Goal: Communication & Community: Answer question/provide support

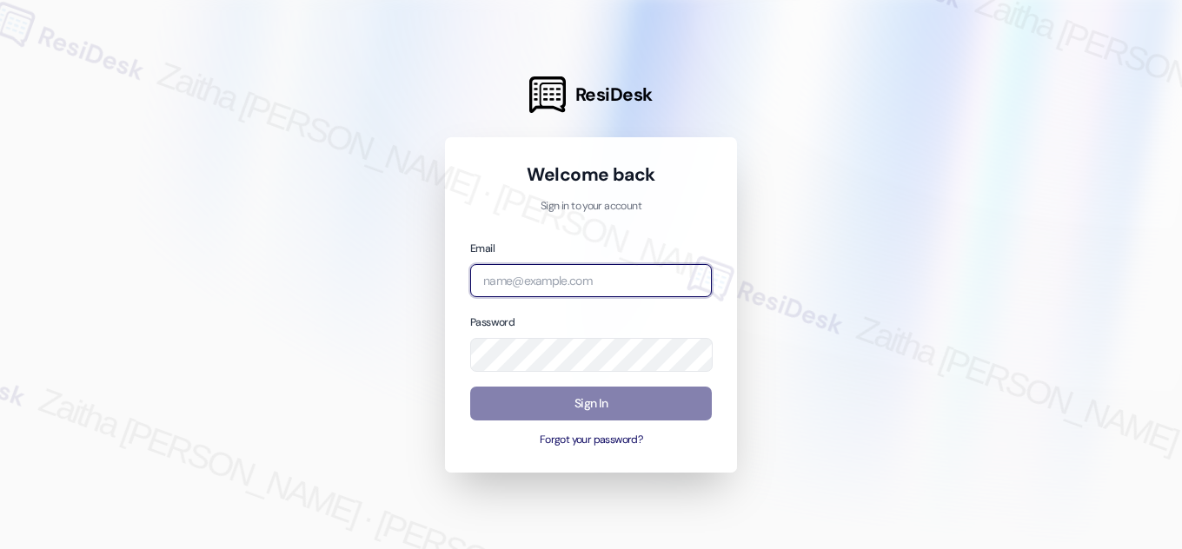
click at [570, 282] on input "email" at bounding box center [591, 281] width 242 height 34
type input "j"
type input "automated-surveys-grant_main-zaitha.mae.[PERSON_NAME]@grant_[DOMAIN_NAME]"
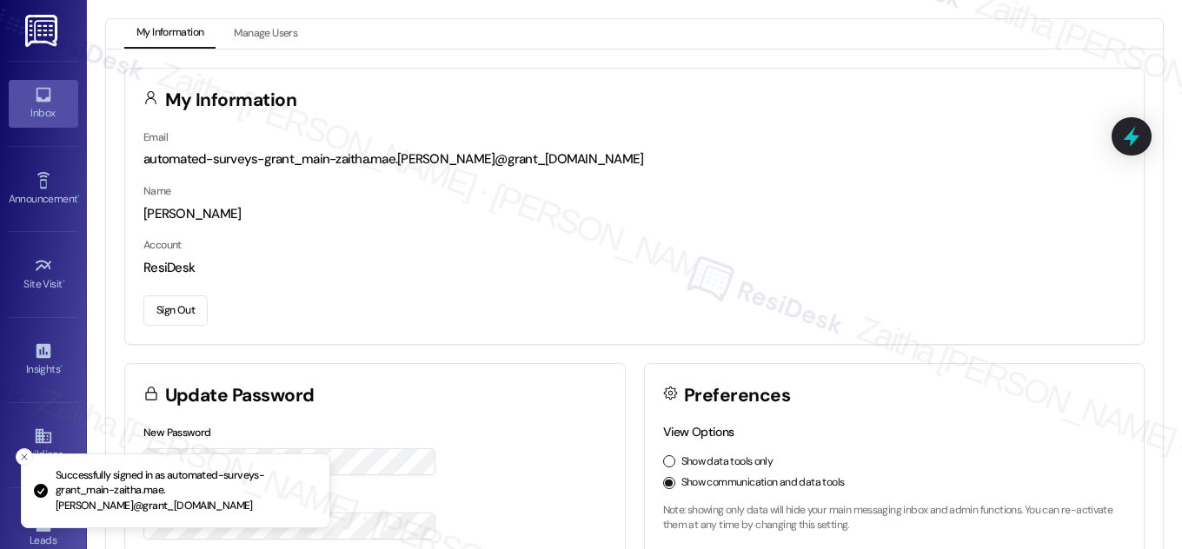
click at [57, 114] on div "Inbox" at bounding box center [43, 112] width 87 height 17
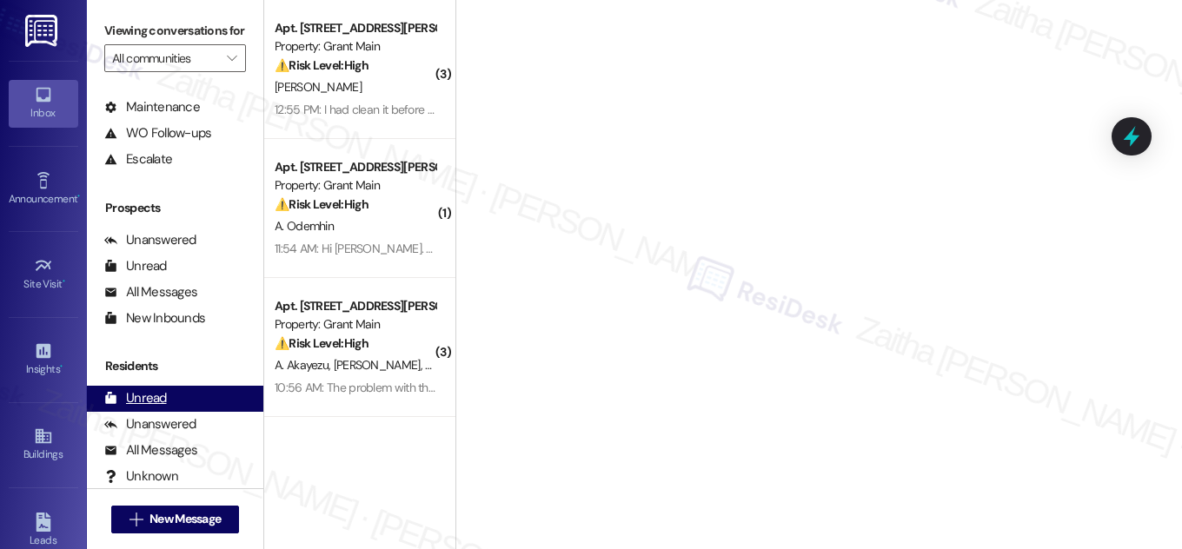
scroll to position [229, 0]
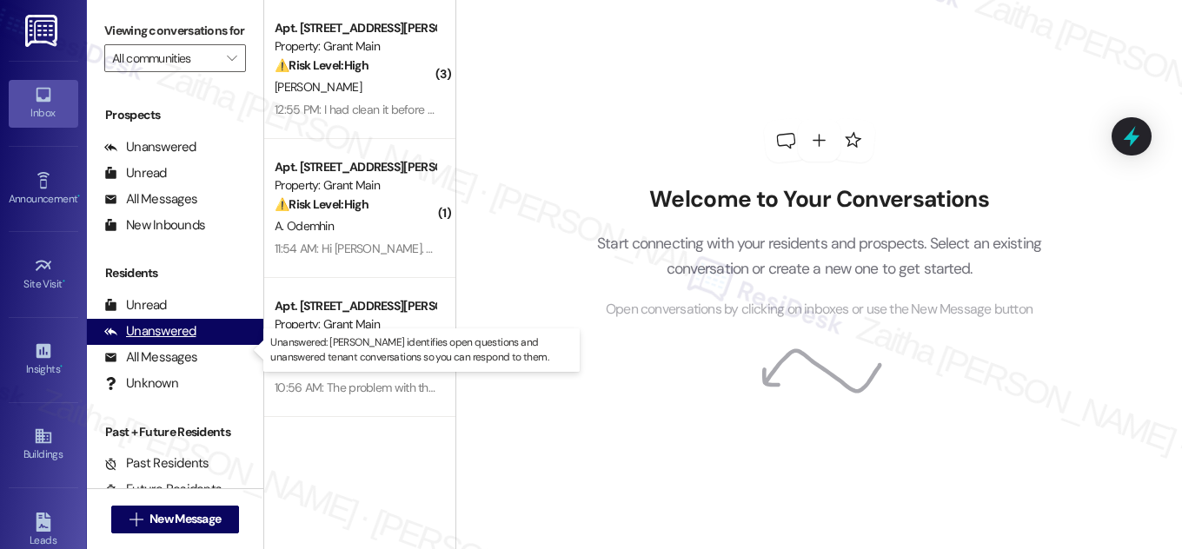
click at [139, 341] on div "Unanswered" at bounding box center [150, 331] width 92 height 18
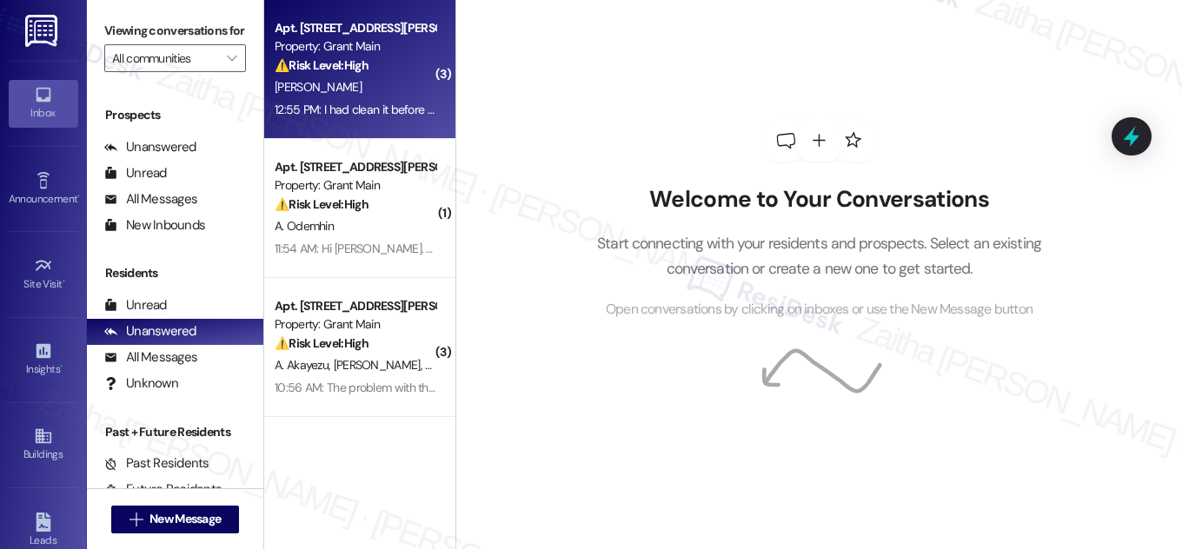
click at [389, 83] on div "[PERSON_NAME]" at bounding box center [355, 87] width 164 height 22
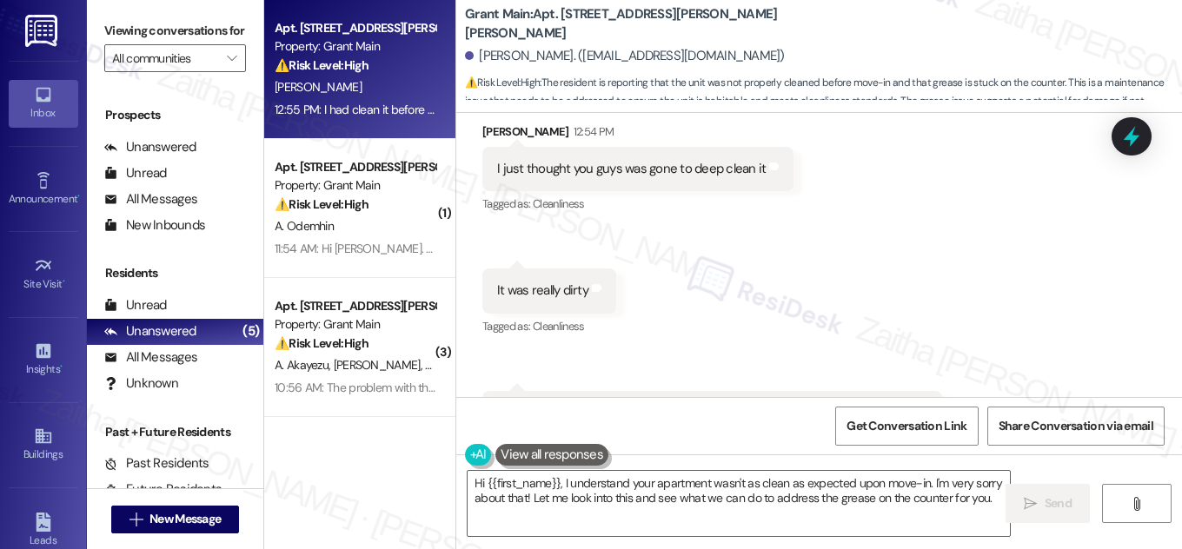
scroll to position [600, 0]
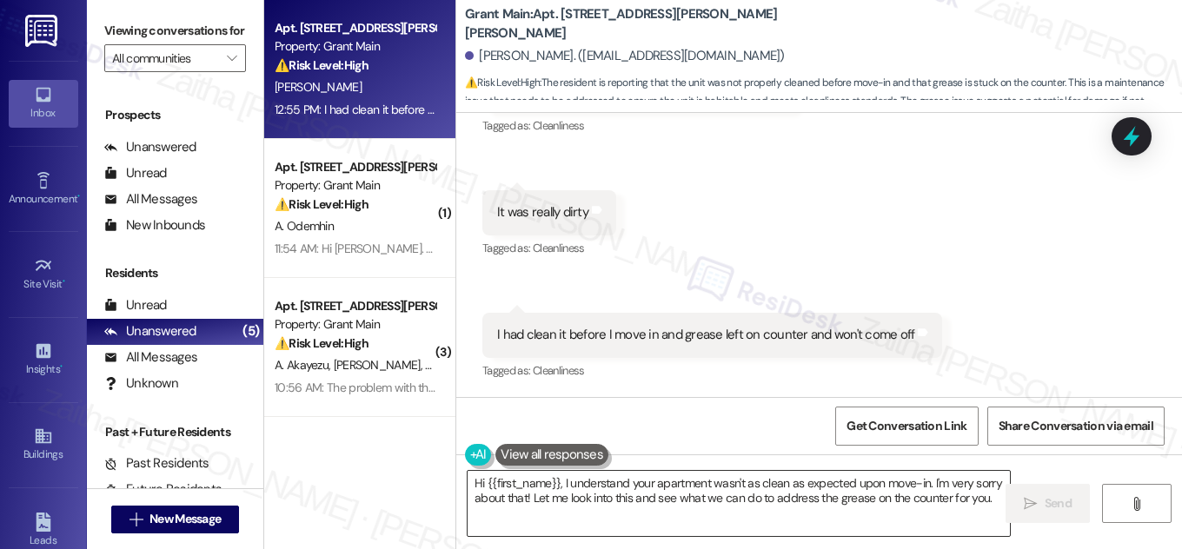
click at [476, 481] on textarea "Hi {{first_name}}, I understand your apartment wasn't as clean as expected upon…" at bounding box center [739, 503] width 542 height 65
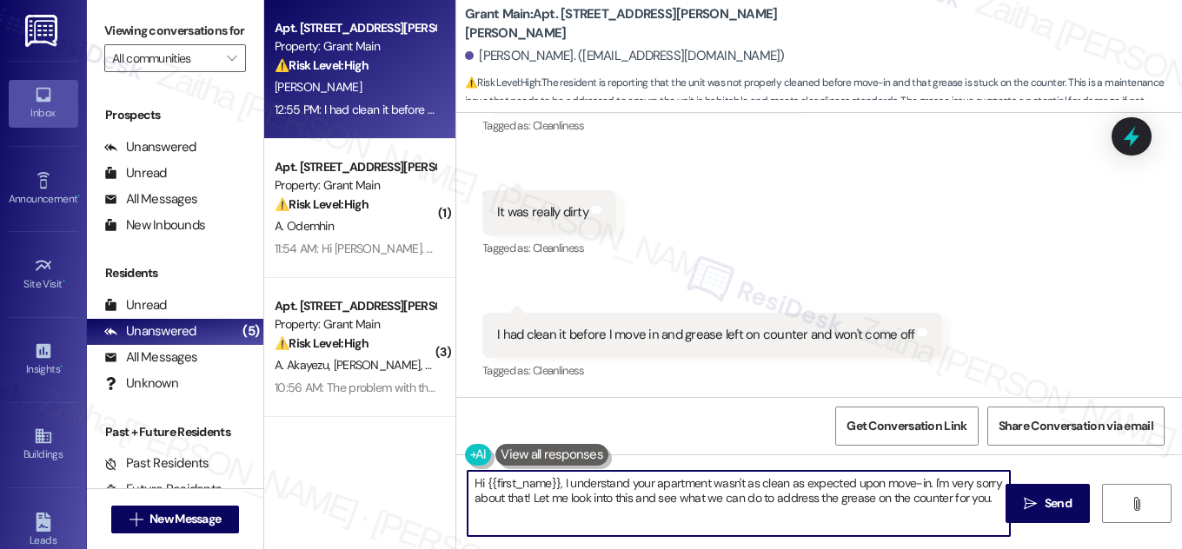
click at [476, 481] on textarea "Hi {{first_name}}, I understand your apartment wasn't as clean as expected upon…" at bounding box center [739, 503] width 542 height 65
click at [528, 492] on textarea "Hi {{first_name}}, I understand your apartment wasn't as clean as expected upon…" at bounding box center [739, 503] width 542 height 65
click at [476, 478] on textarea "Hi {{first_name}}, I understand your apartment wasn't as clean as expected upon…" at bounding box center [739, 503] width 542 height 65
click at [519, 486] on textarea "Hi {{first_name}}, I understand your apartment wasn't as clean as expected upon…" at bounding box center [739, 503] width 542 height 65
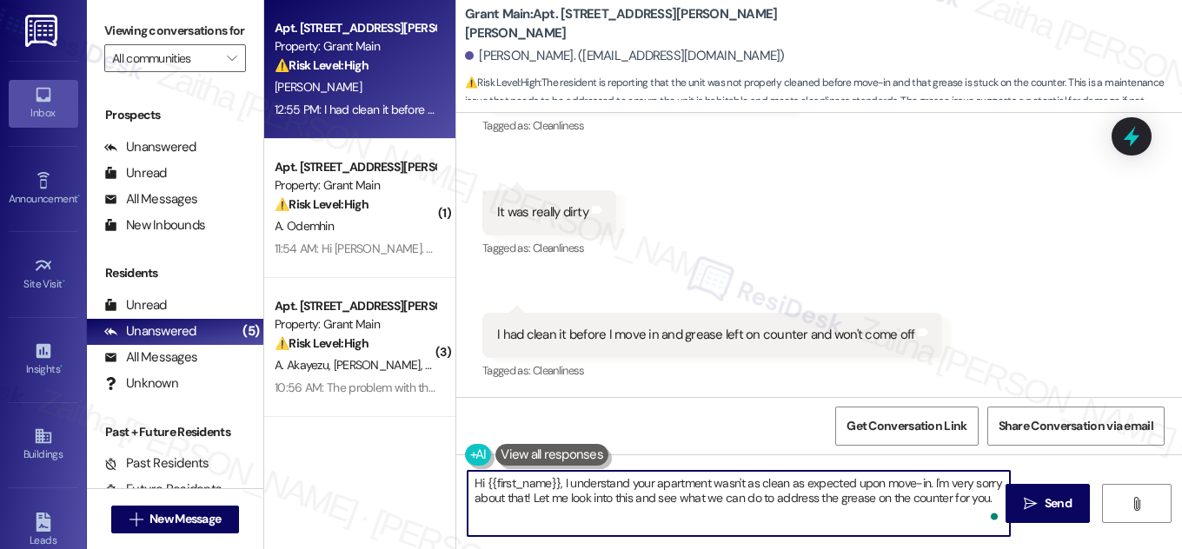
click at [475, 485] on textarea "Hi {{first_name}}, I understand your apartment wasn't as clean as expected upon…" at bounding box center [739, 503] width 542 height 65
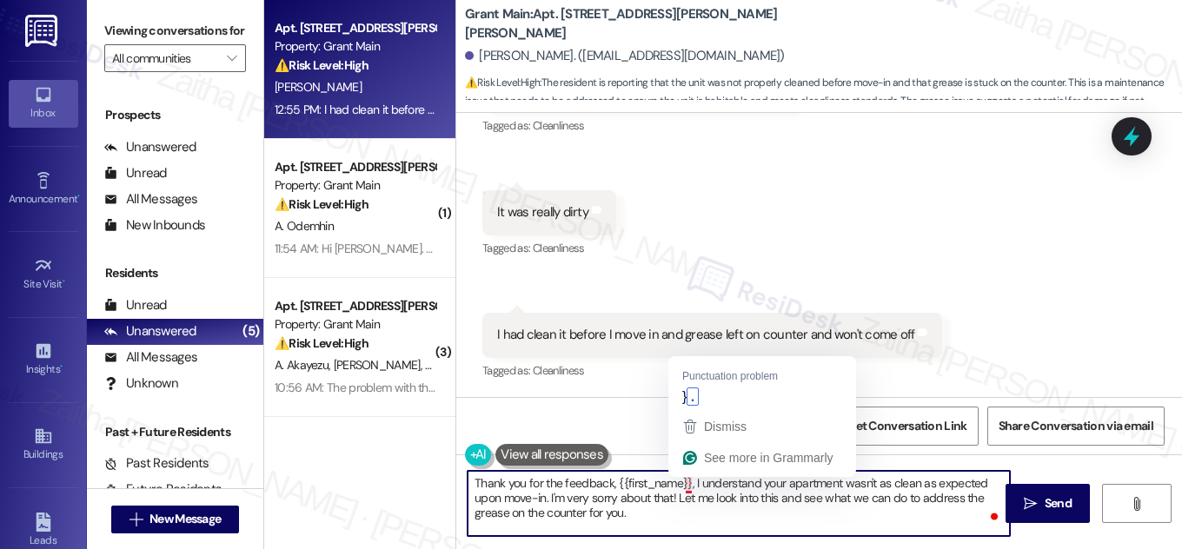
click at [688, 482] on textarea "Thank you for the feedback, {{first_name}}, I understand your apartment wasn't …" at bounding box center [739, 503] width 542 height 65
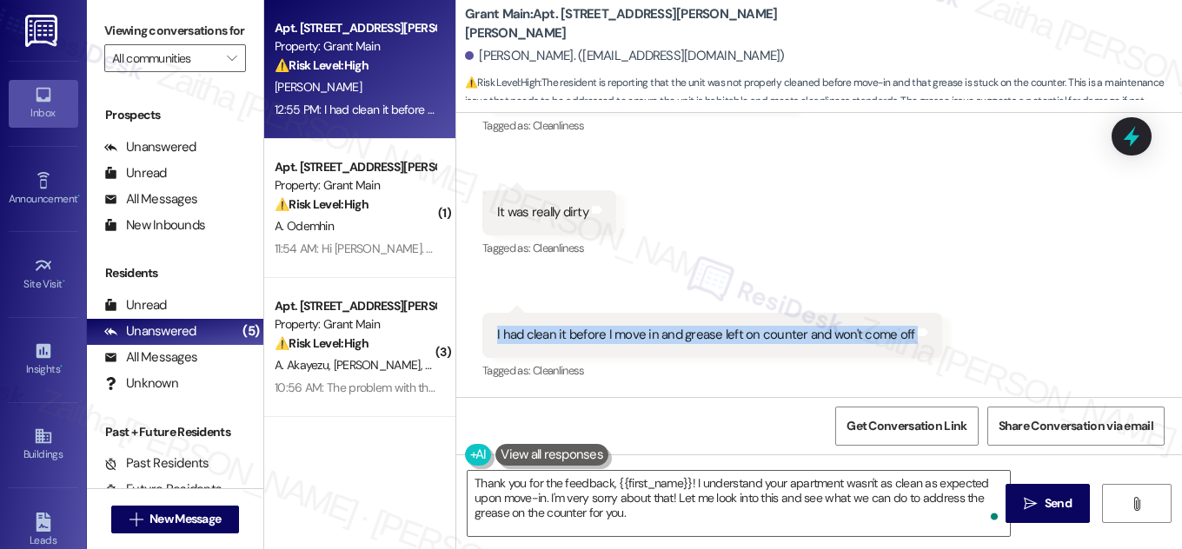
drag, startPoint x: 499, startPoint y: 328, endPoint x: 940, endPoint y: 346, distance: 441.0
click at [940, 346] on div "Received via SMS 12:55 PM [PERSON_NAME] 12:55 PM I had clean it before I move i…" at bounding box center [712, 348] width 486 height 96
copy div "I had clean it before I move in and grease left on counter and won't come off T…"
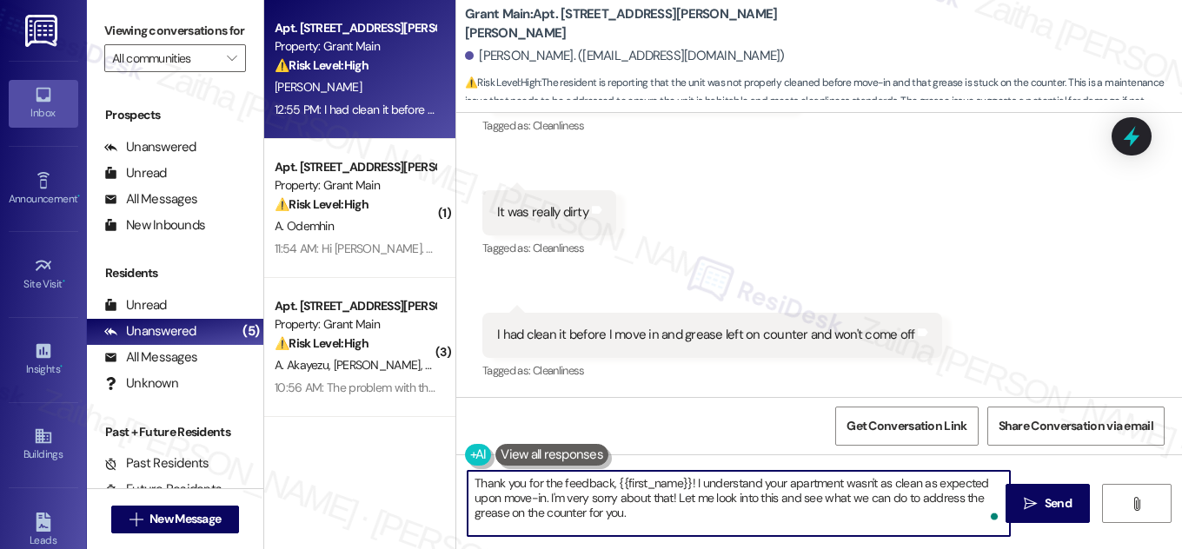
click at [678, 510] on textarea "Thank you for the feedback, {{first_name}}! I understand your apartment wasn't …" at bounding box center [739, 503] width 542 height 65
paste textarea "Could you please send me a photo of the area? That will help the site team dete…"
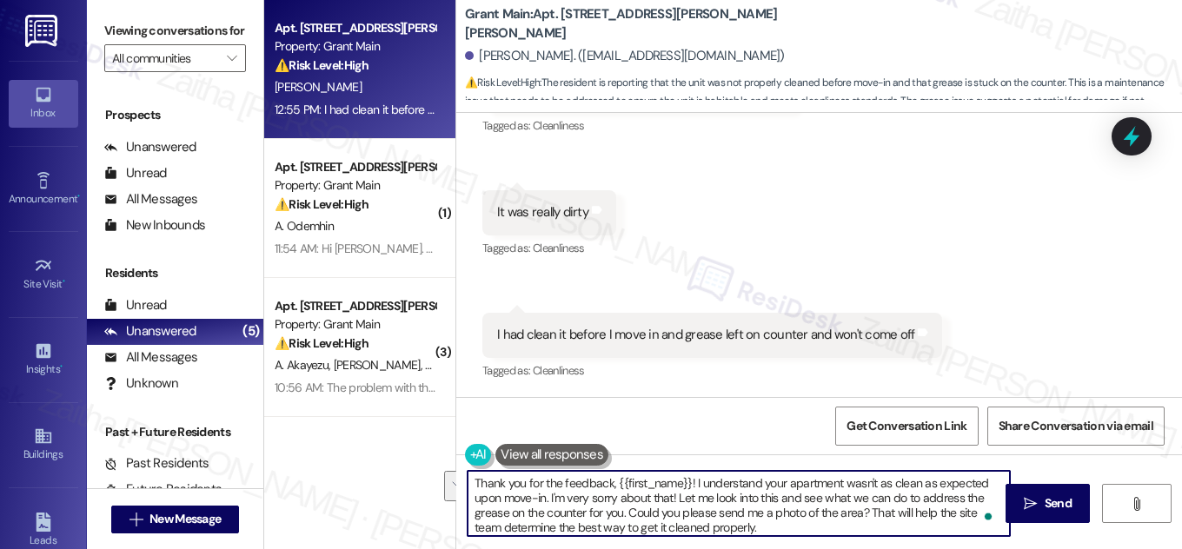
drag, startPoint x: 673, startPoint y: 497, endPoint x: 621, endPoint y: 514, distance: 54.7
click at [621, 514] on textarea "Thank you for the feedback, {{first_name}}! I understand your apartment wasn't …" at bounding box center [739, 503] width 542 height 65
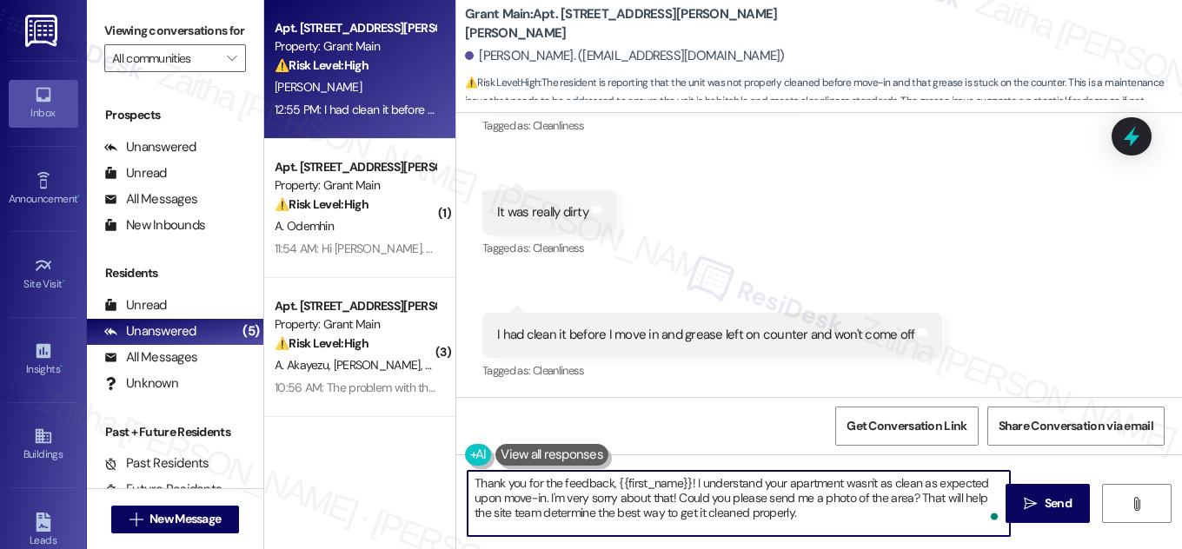
click at [481, 513] on textarea "Thank you for the feedback, {{first_name}}! I understand your apartment wasn't …" at bounding box center [739, 503] width 542 height 65
type textarea "Thank you for the feedback, {{first_name}}! I understand your apartment wasn't …"
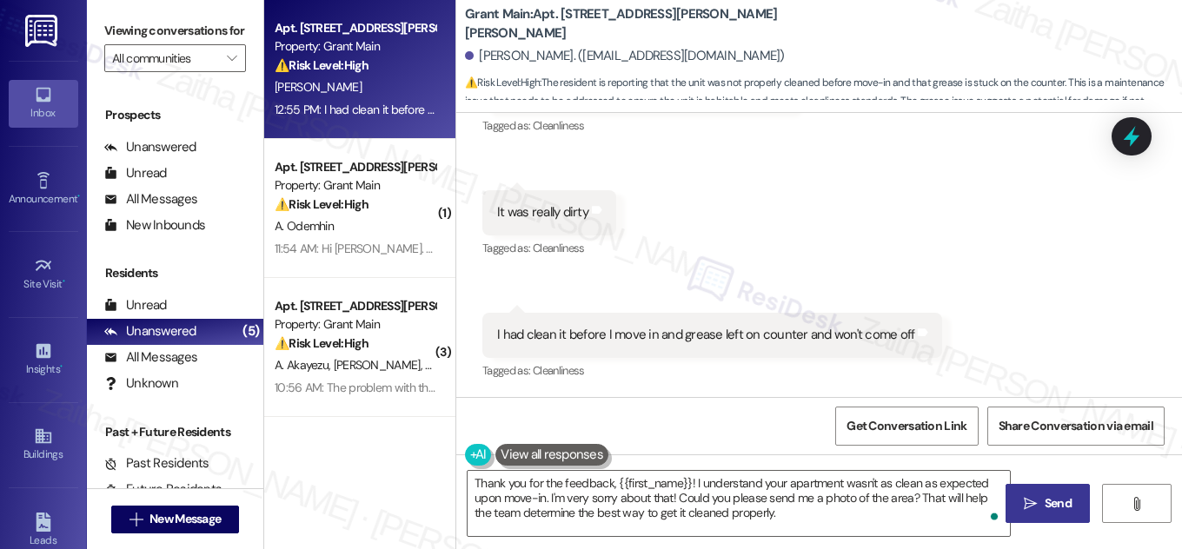
click at [1061, 509] on span "Send" at bounding box center [1058, 504] width 27 height 18
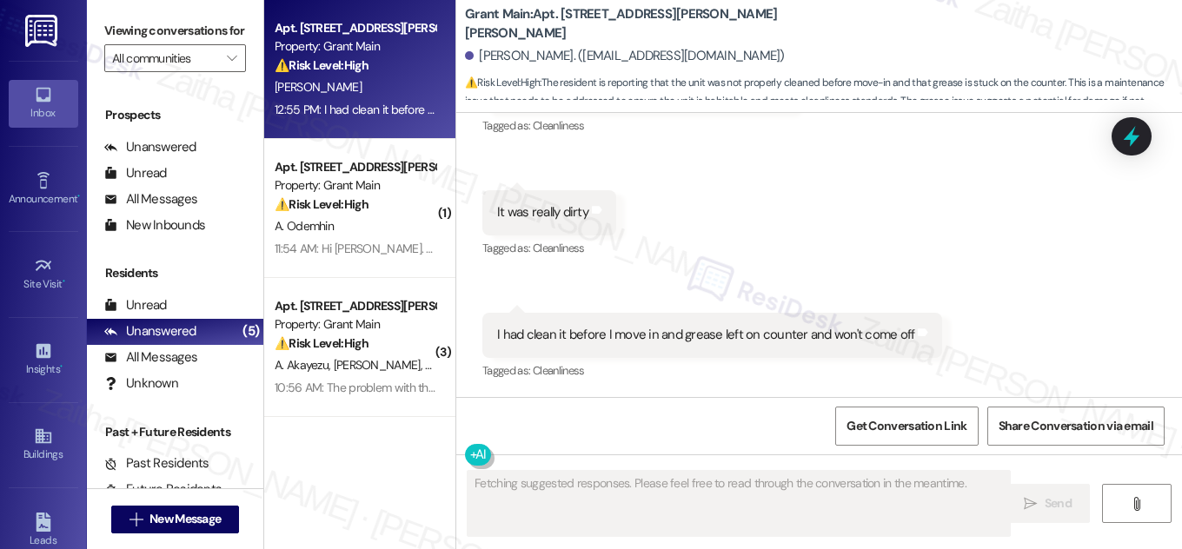
scroll to position [599, 0]
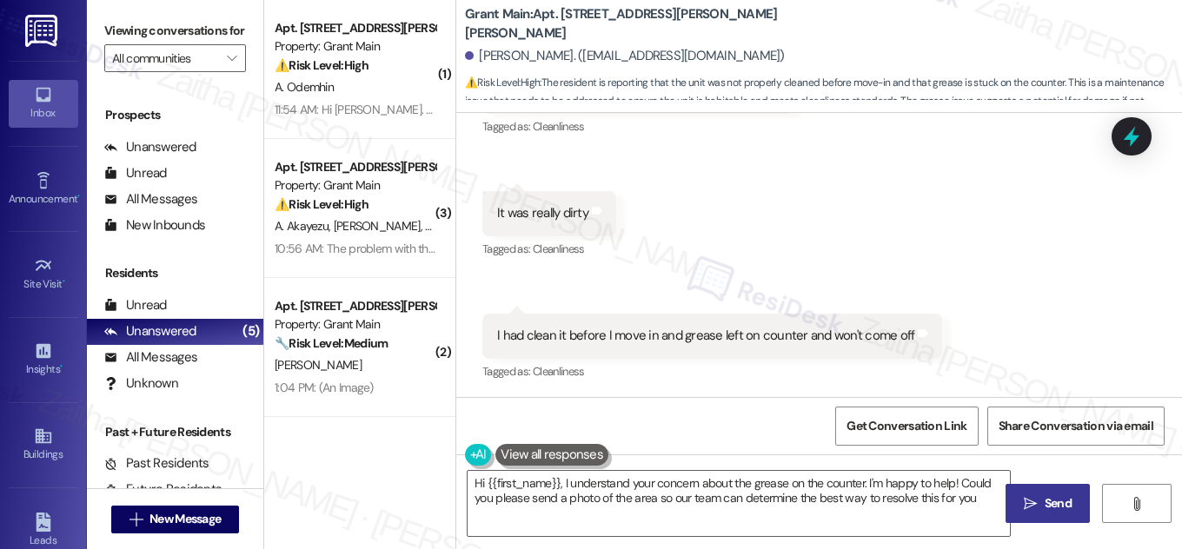
type textarea "Hi {{first_name}}, I understand your concern about the grease on the counter. I…"
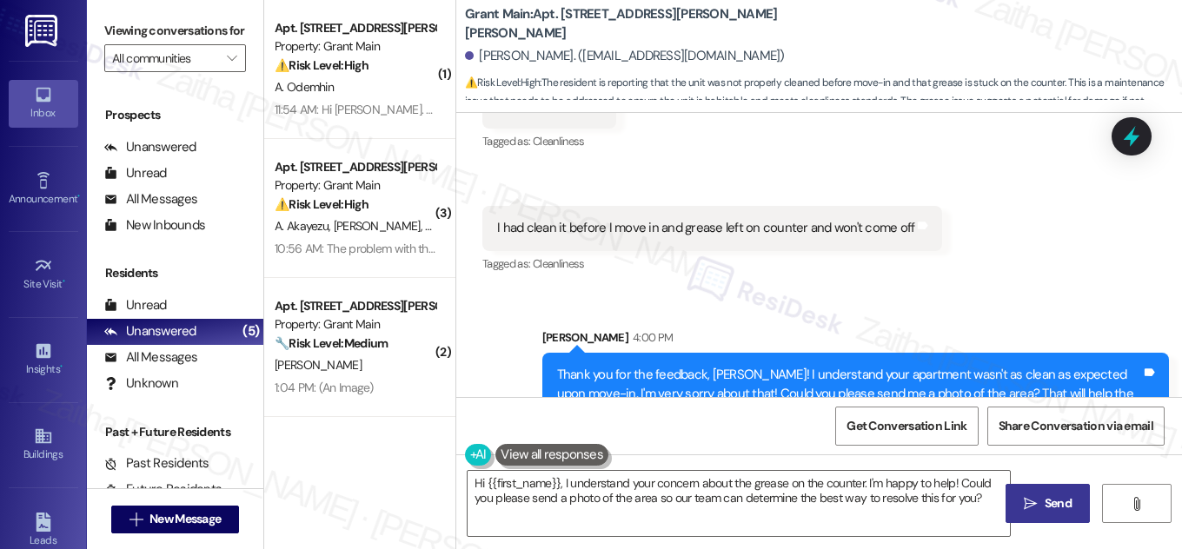
scroll to position [758, 0]
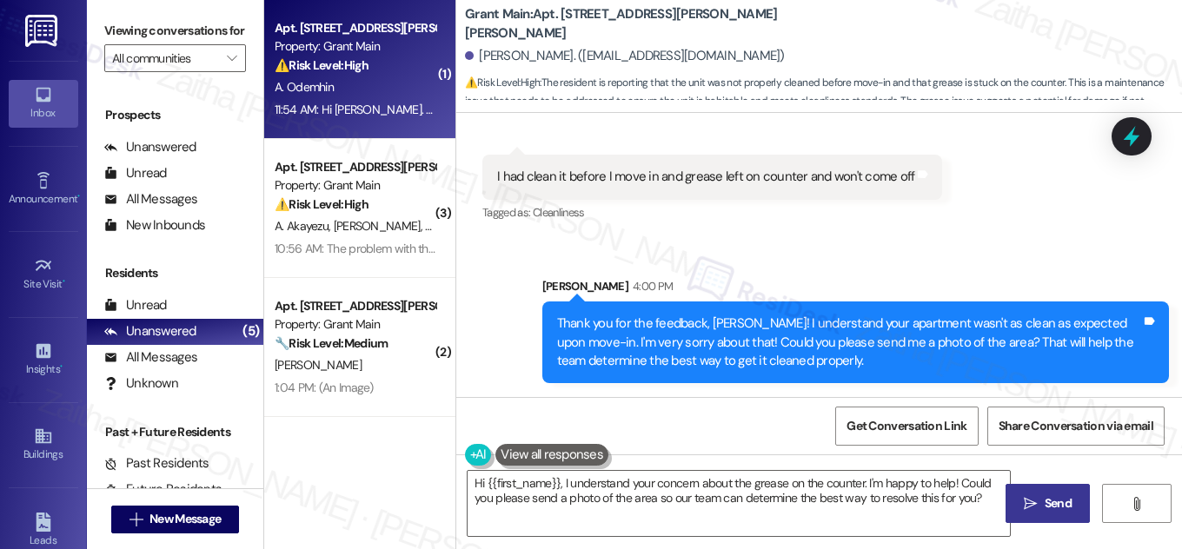
click at [376, 76] on div "Apt. [STREET_ADDRESS][PERSON_NAME][PERSON_NAME] Property: Grant Main ⚠️ Risk Le…" at bounding box center [355, 46] width 164 height 59
type textarea "Fetching suggested responses. Please feel free to read through the conversation…"
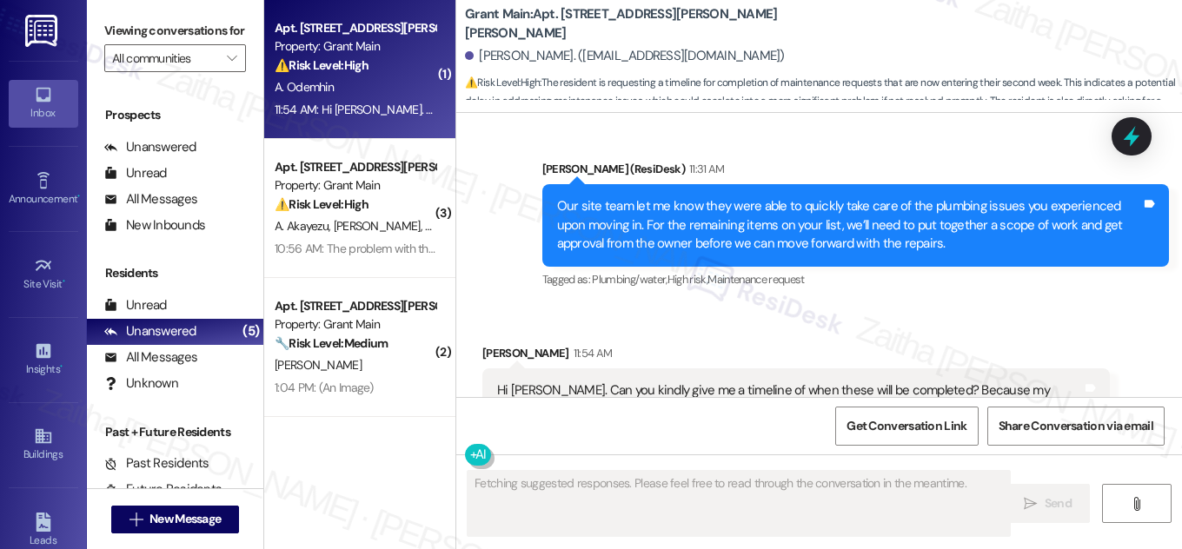
scroll to position [1627, 0]
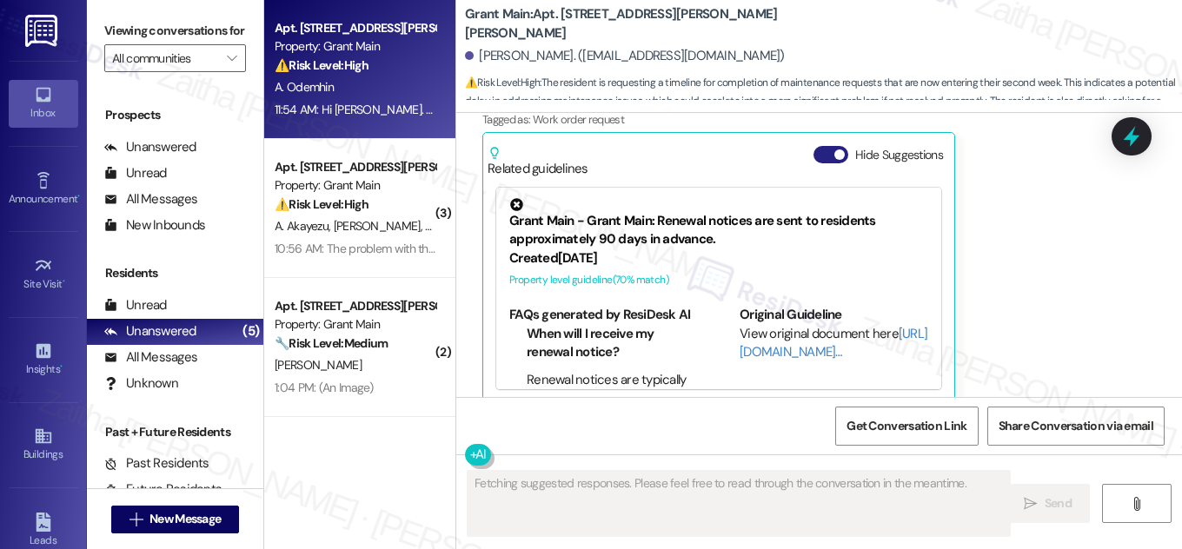
click at [822, 146] on button "Hide Suggestions" at bounding box center [831, 154] width 35 height 17
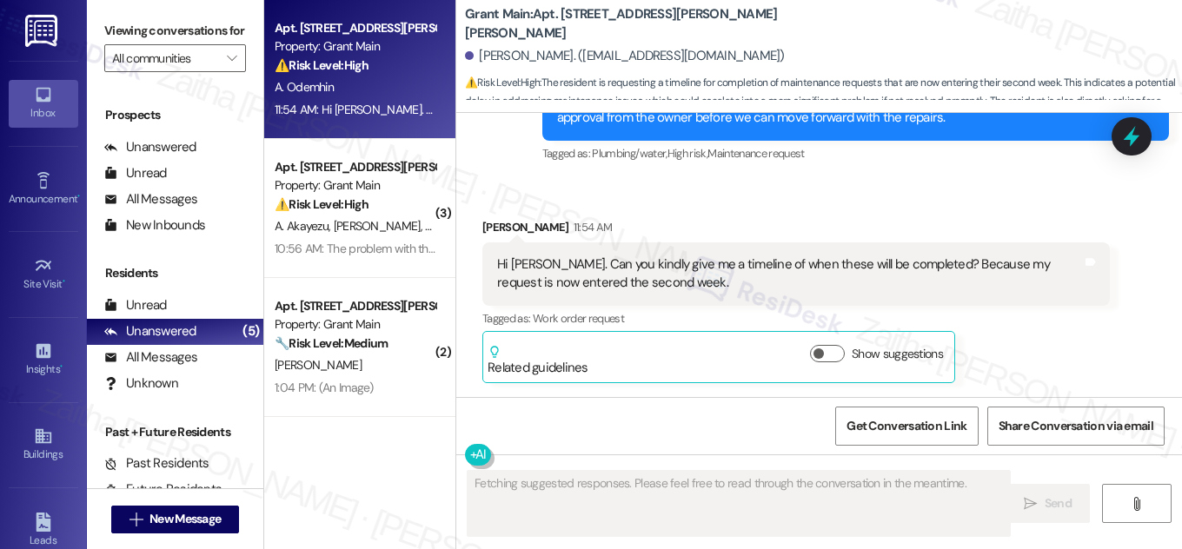
scroll to position [1408, 0]
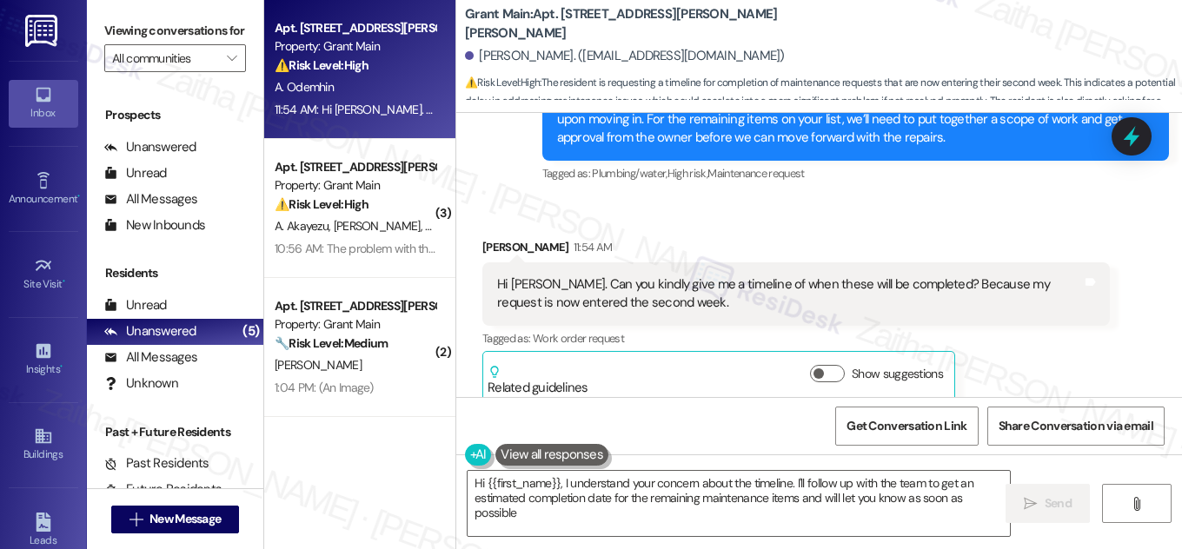
type textarea "Hi {{first_name}}, I understand your concern about the timeline. I'll follow up…"
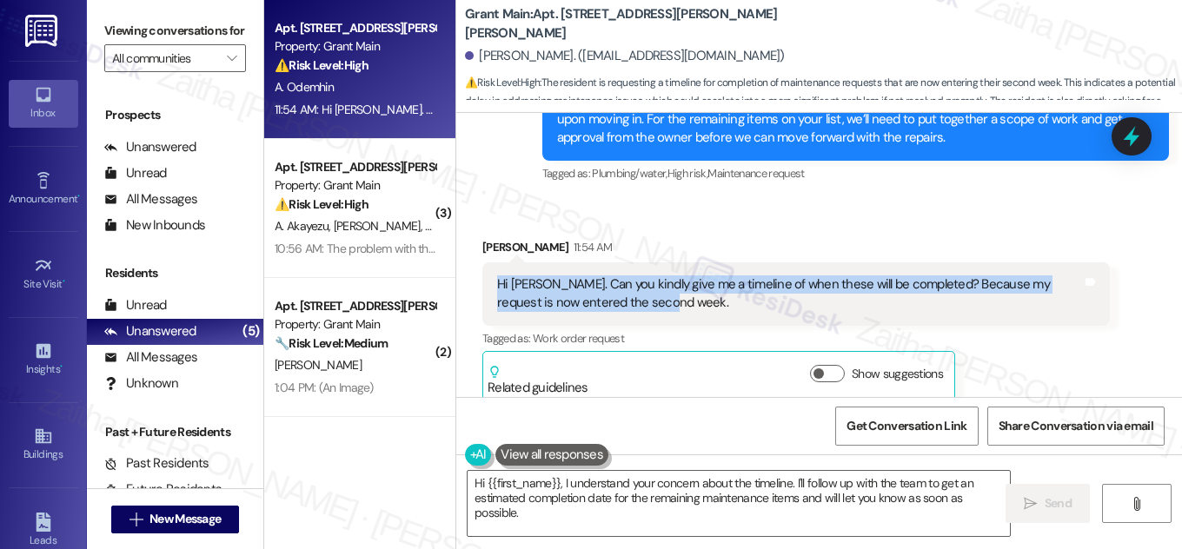
drag, startPoint x: 485, startPoint y: 262, endPoint x: 640, endPoint y: 298, distance: 158.8
click at [640, 298] on div "Hi [PERSON_NAME]. Can you kindly give me a timeline of when these will be compl…" at bounding box center [796, 293] width 628 height 63
copy div "Hi [PERSON_NAME]. Can you kindly give me a timeline of when these will be compl…"
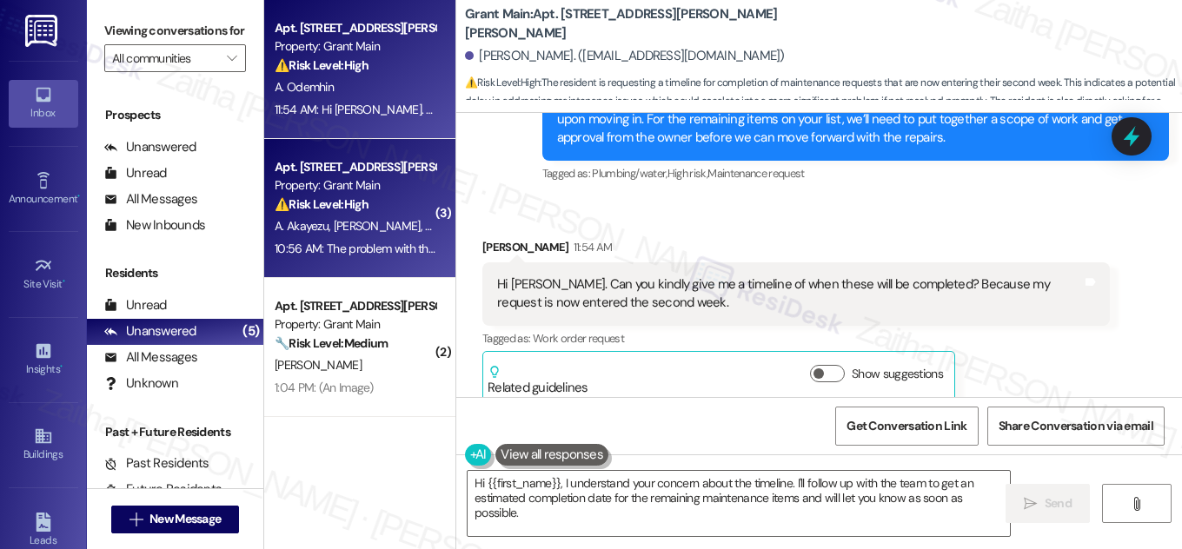
click at [395, 214] on div "Apt. [STREET_ADDRESS][PERSON_NAME][PERSON_NAME] Property: Grant Main ⚠️ Risk Le…" at bounding box center [355, 185] width 164 height 59
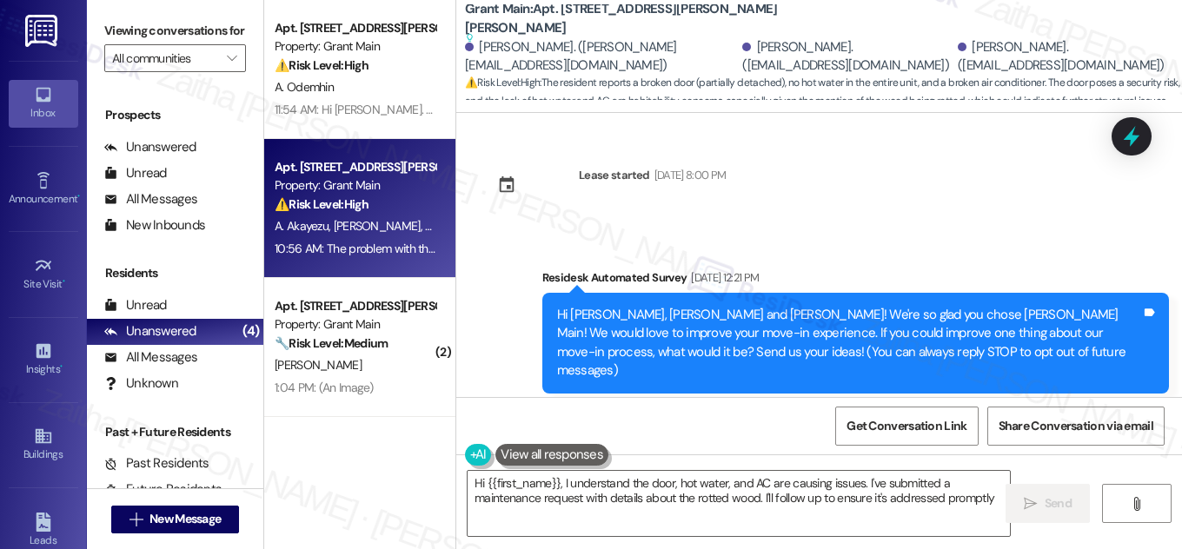
type textarea "Hi {{first_name}}, I understand the door, hot water, and AC are causing issues.…"
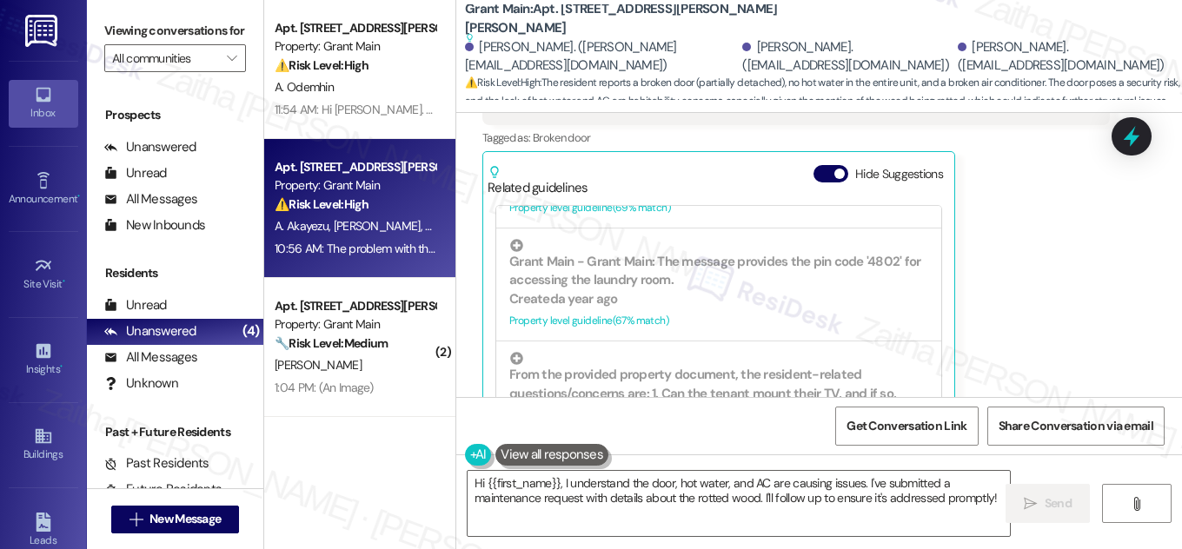
scroll to position [395, 0]
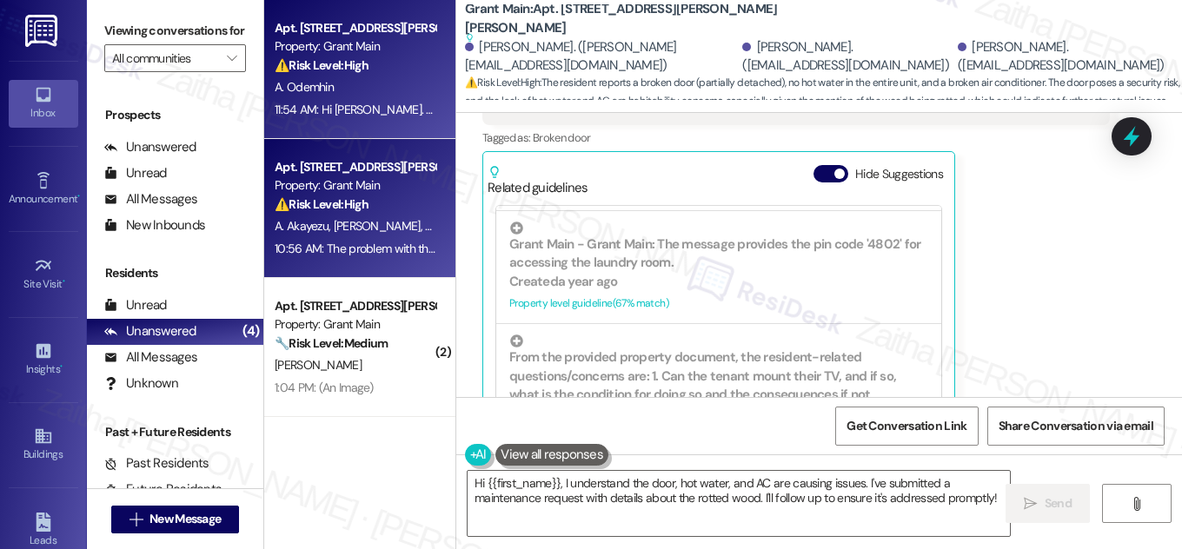
click at [415, 83] on div "A. Odemhin" at bounding box center [355, 87] width 164 height 22
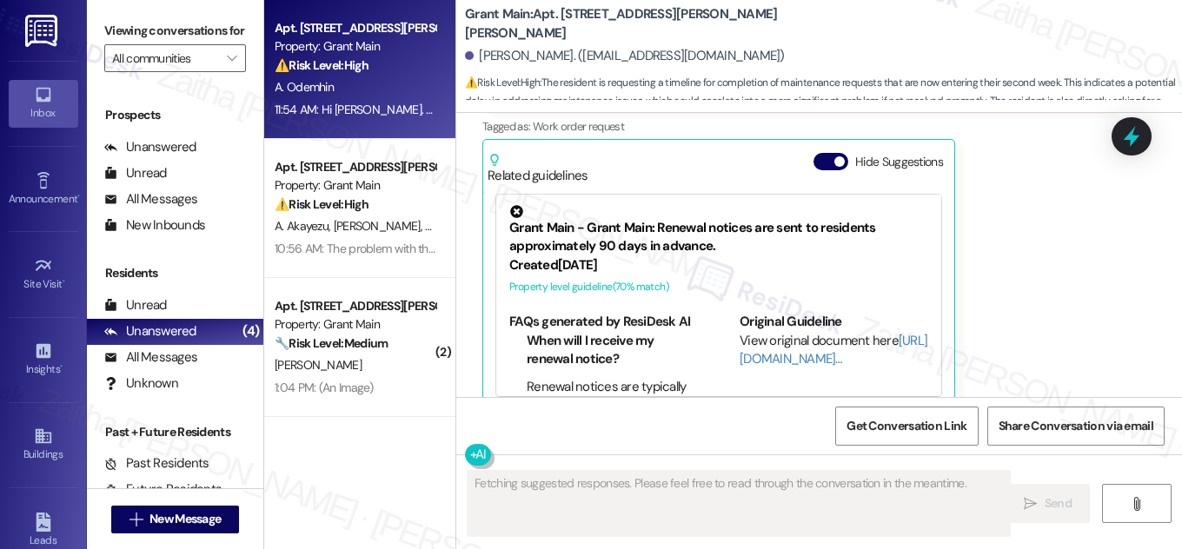
scroll to position [1627, 0]
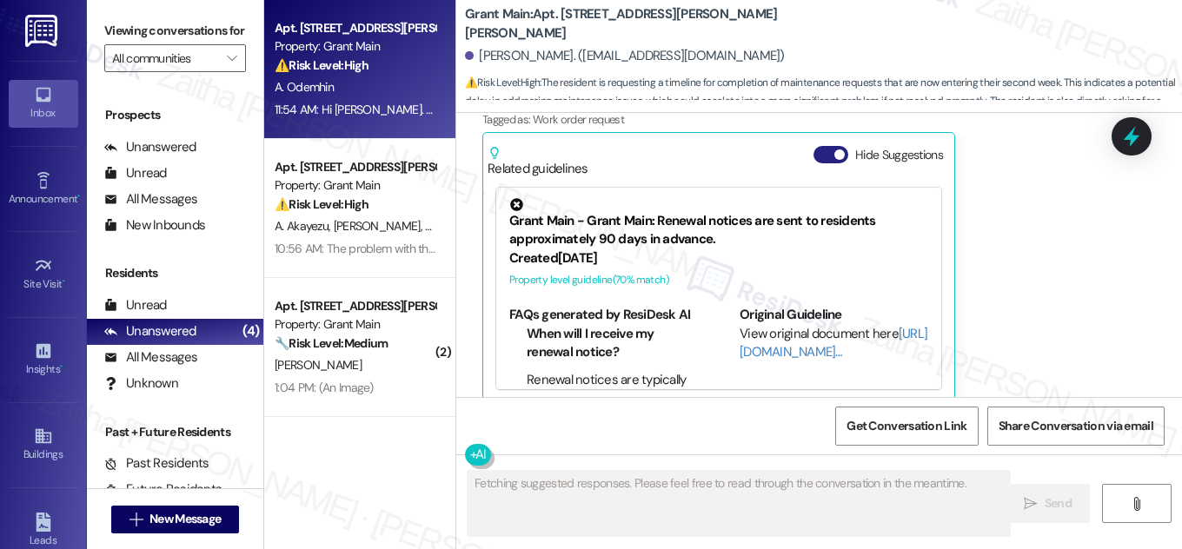
click at [815, 146] on button "Hide Suggestions" at bounding box center [831, 154] width 35 height 17
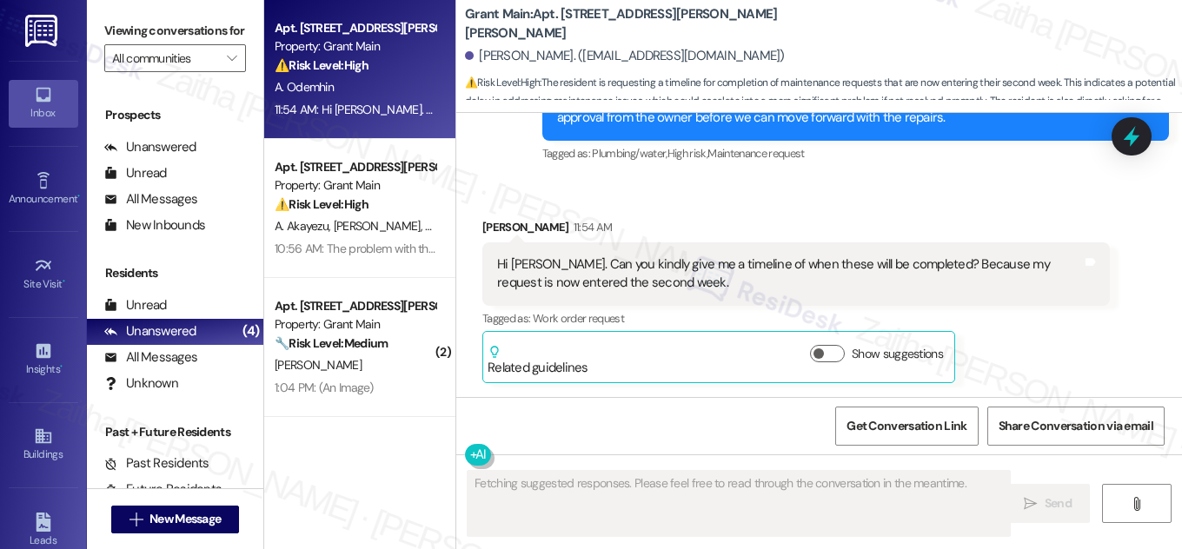
scroll to position [1408, 0]
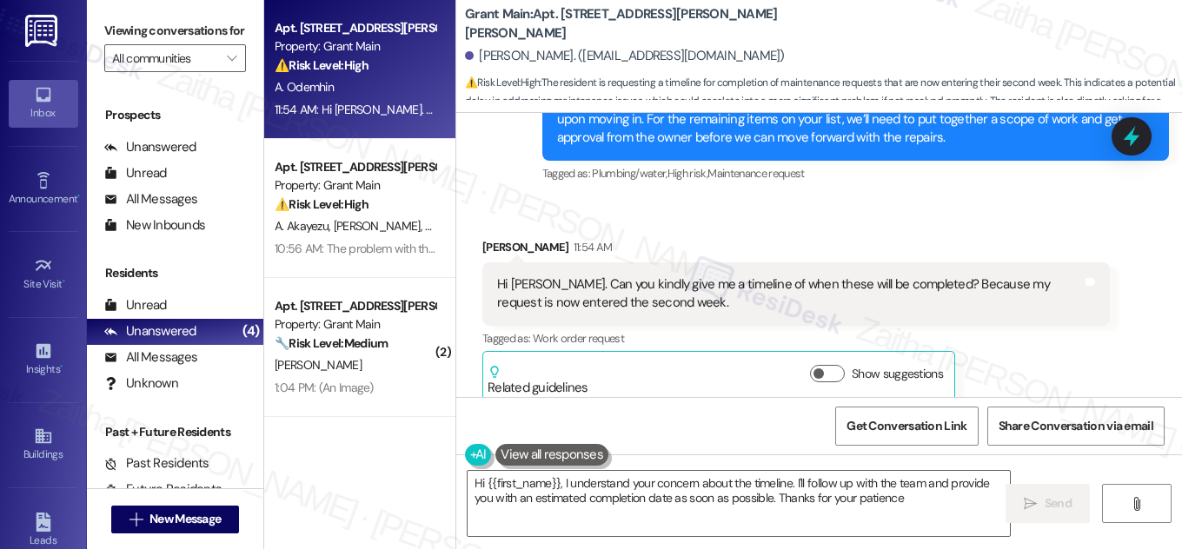
type textarea "Hi {{first_name}}, I understand your concern about the timeline. I'll follow up…"
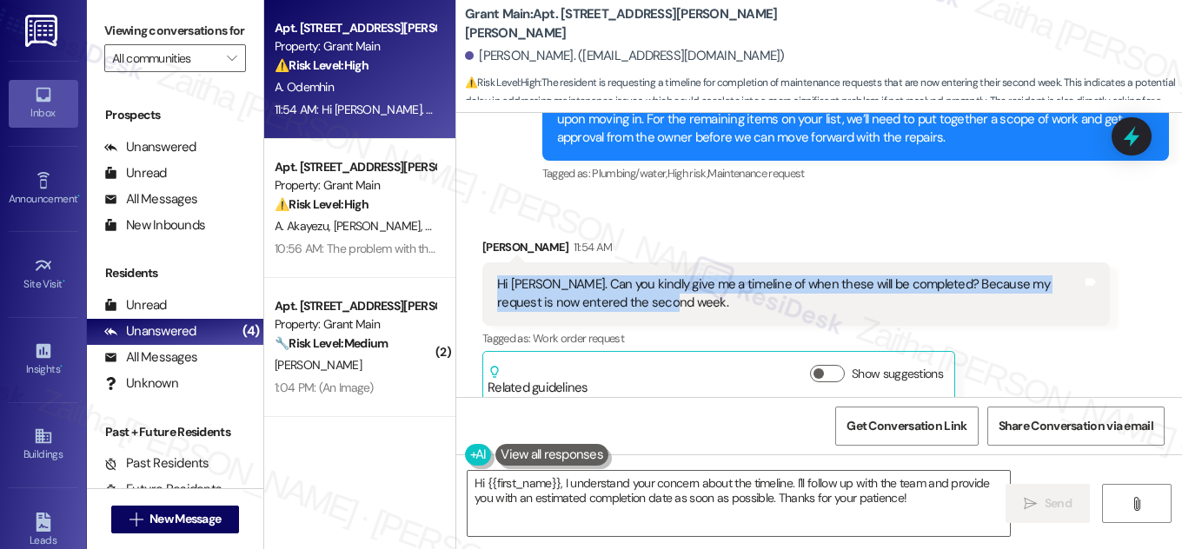
drag, startPoint x: 484, startPoint y: 261, endPoint x: 646, endPoint y: 289, distance: 164.0
click at [646, 289] on div "Hi [PERSON_NAME]. Can you kindly give me a timeline of when these will be compl…" at bounding box center [796, 293] width 628 height 63
copy div "Hi [PERSON_NAME]. Can you kindly give me a timeline of when these will be compl…"
click at [697, 304] on div "Hi [PERSON_NAME]. Can you kindly give me a timeline of when these will be compl…" at bounding box center [796, 293] width 628 height 63
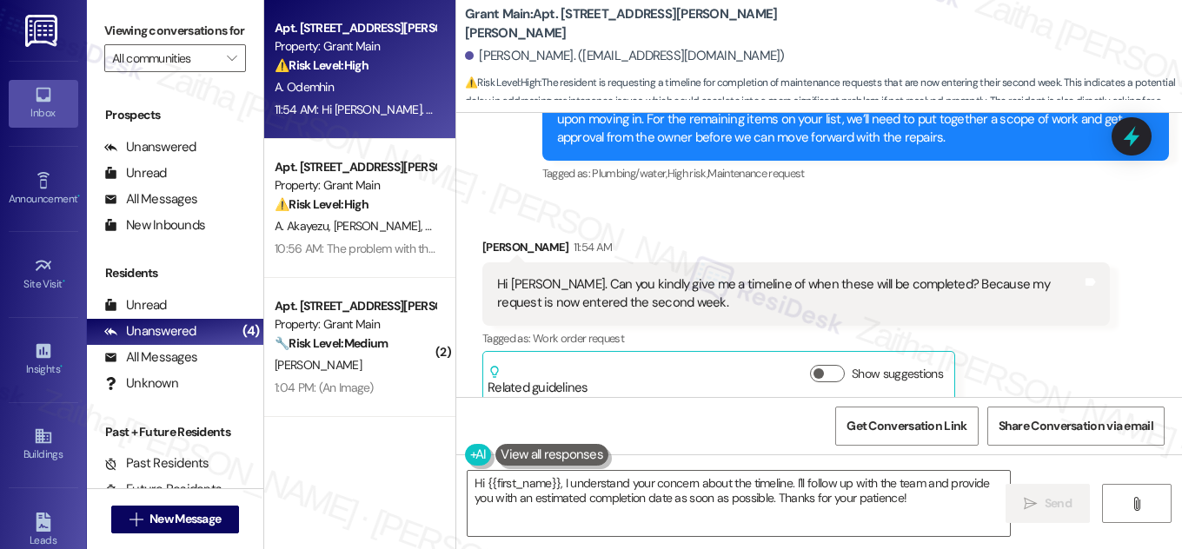
scroll to position [1329, 0]
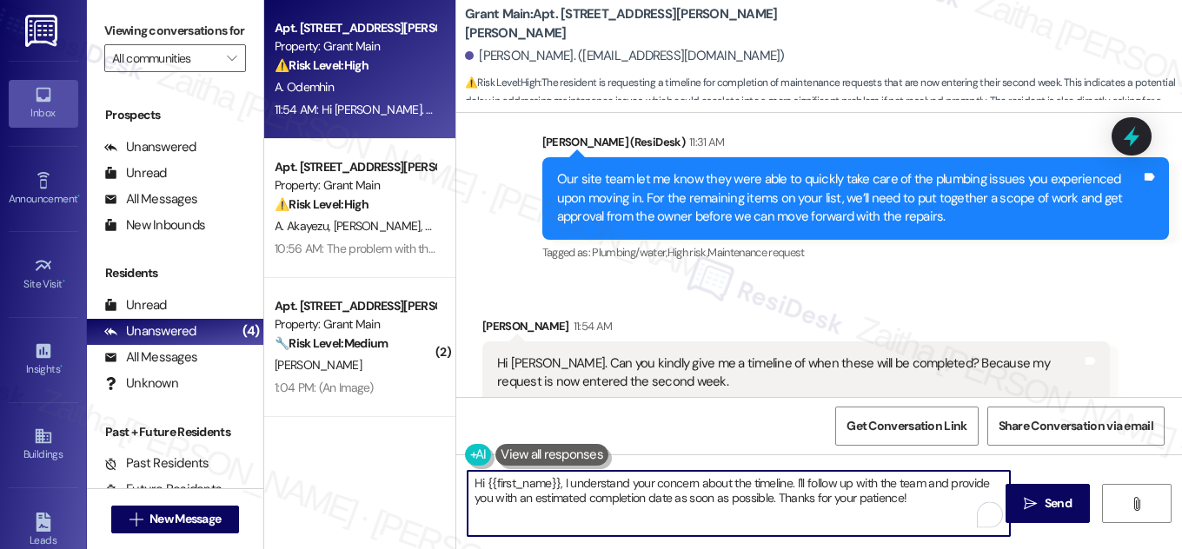
drag, startPoint x: 473, startPoint y: 482, endPoint x: 905, endPoint y: 539, distance: 435.8
click at [907, 540] on div "Hi {{first_name}}, I understand your concern about the timeline. I'll follow up…" at bounding box center [819, 520] width 726 height 130
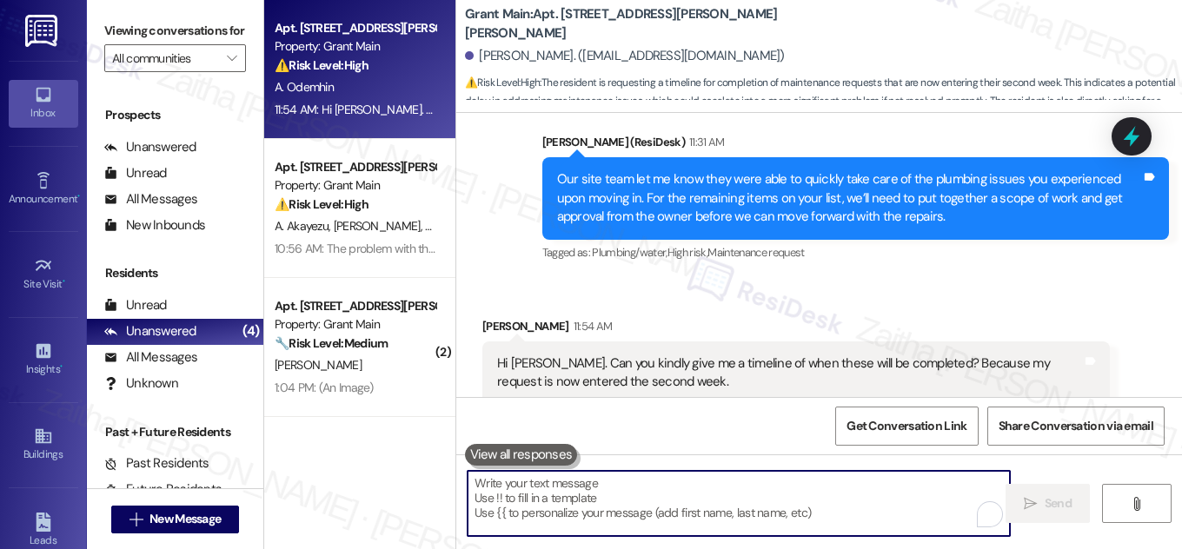
click at [615, 488] on textarea "To enrich screen reader interactions, please activate Accessibility in Grammarl…" at bounding box center [739, 503] width 542 height 65
paste textarea "I understand it’s frustrating to still be waiting on this, especially as it’s n…"
type textarea "I understand it’s frustrating to still be waiting on this, especially as it’s n…"
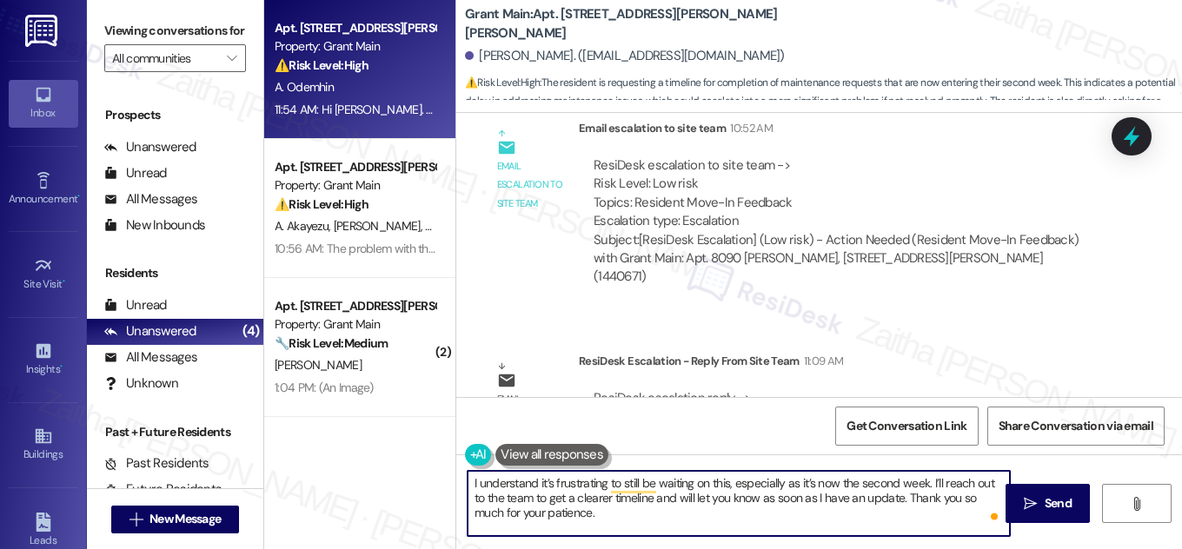
scroll to position [1013, 0]
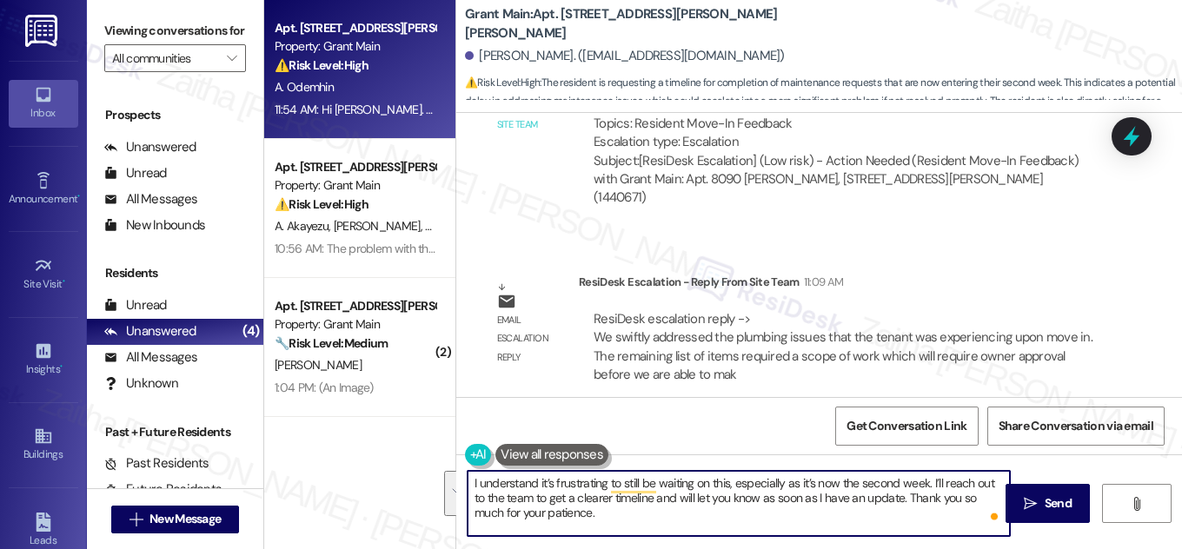
drag, startPoint x: 574, startPoint y: 516, endPoint x: 470, endPoint y: 487, distance: 107.6
click at [470, 487] on textarea "I understand it’s frustrating to still be waiting on this, especially as it’s n…" at bounding box center [739, 503] width 542 height 65
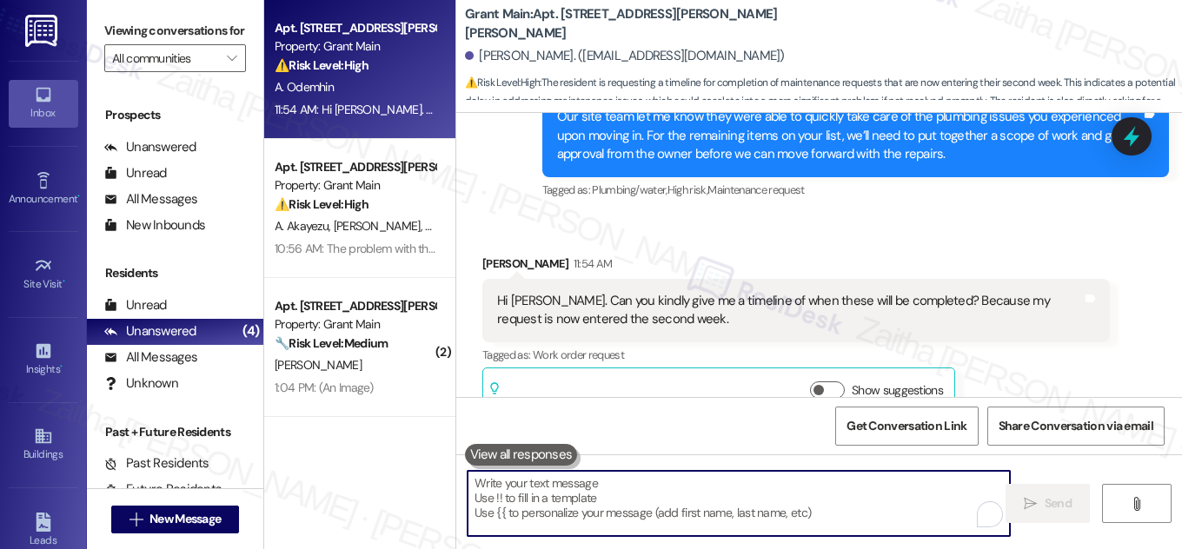
scroll to position [1408, 0]
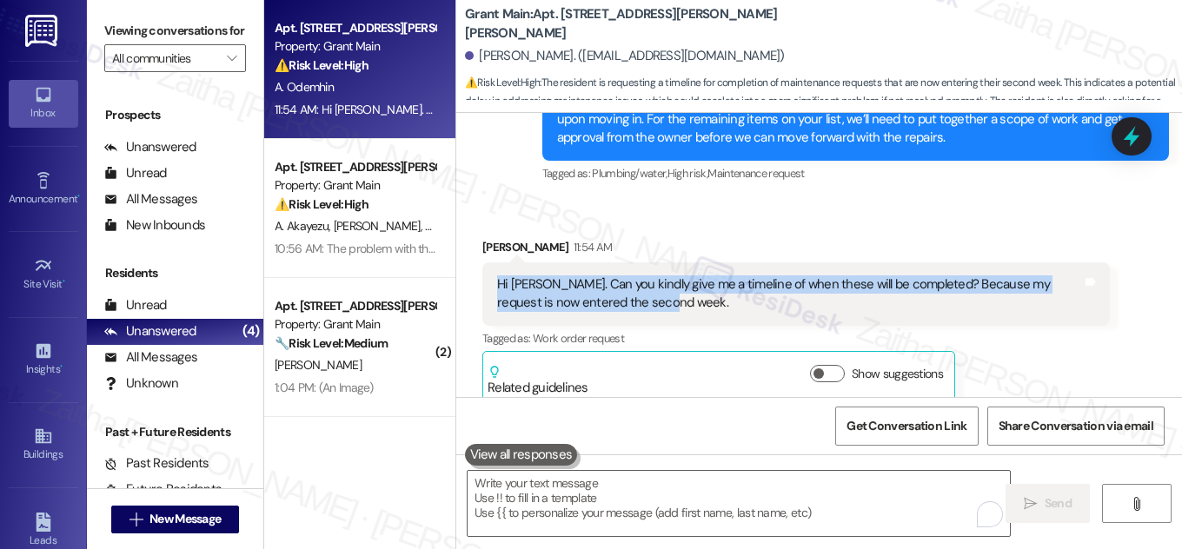
drag, startPoint x: 485, startPoint y: 259, endPoint x: 678, endPoint y: 289, distance: 195.2
click at [678, 289] on div "Hi [PERSON_NAME]. Can you kindly give me a timeline of when these will be compl…" at bounding box center [796, 293] width 628 height 63
copy div "Hi [PERSON_NAME]. Can you kindly give me a timeline of when these will be compl…"
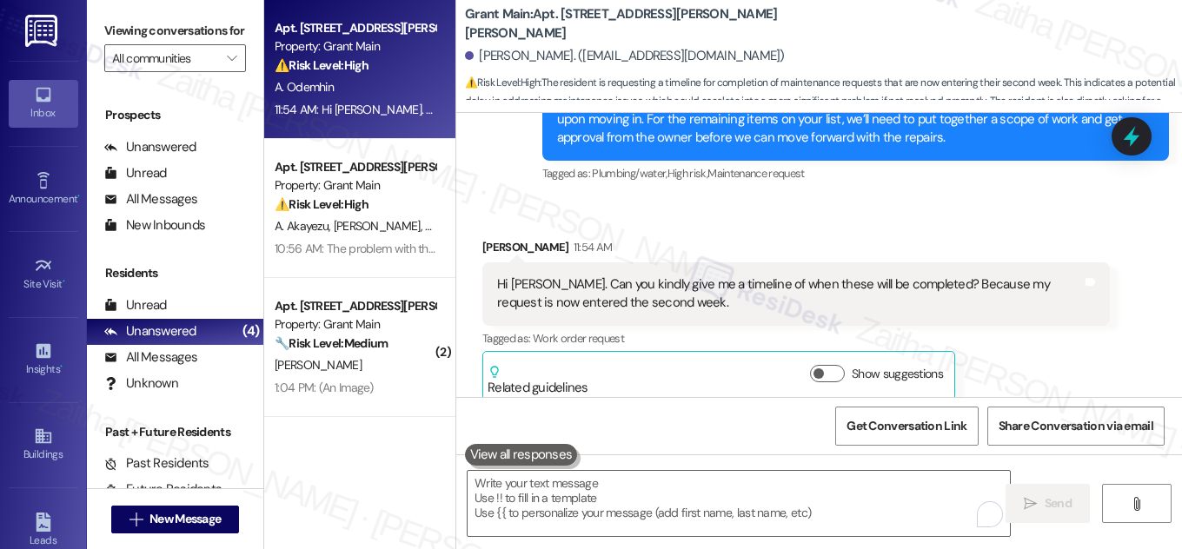
click at [779, 177] on div "Sent via SMS [PERSON_NAME] (ResiDesk) 11:31 AM Our site team let me know they w…" at bounding box center [856, 120] width 654 height 158
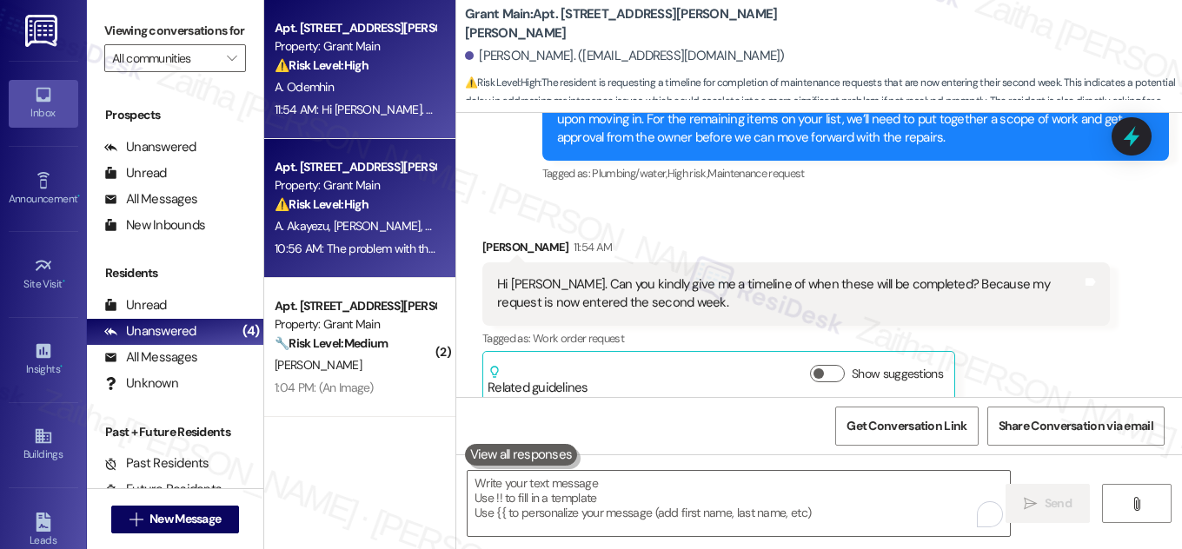
click at [396, 252] on div "10:56 AM: The problem with the door is that; the wood the hinges screw into is …" at bounding box center [612, 249] width 674 height 16
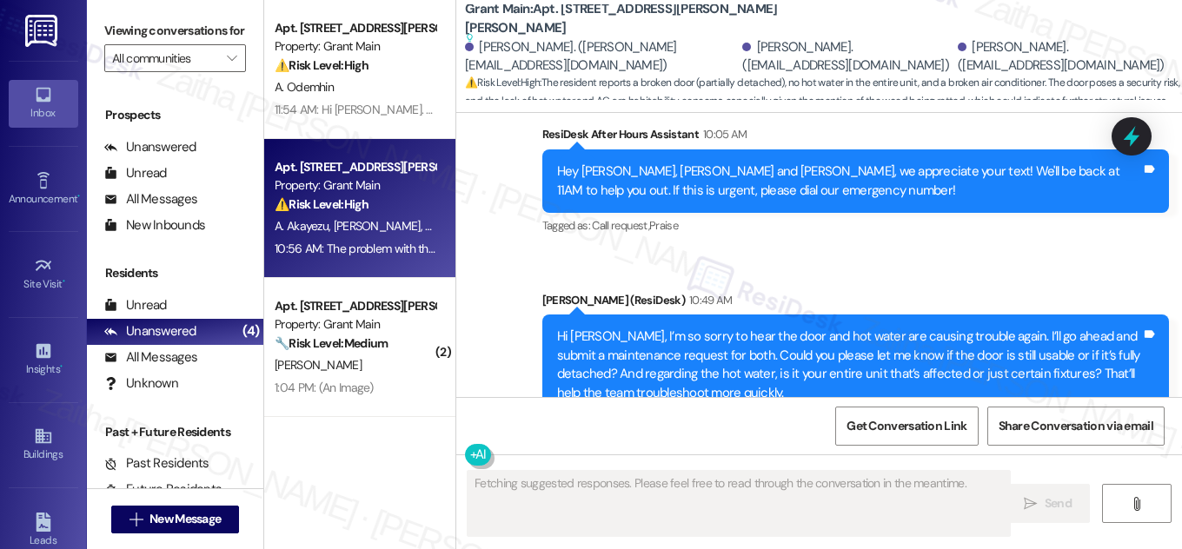
scroll to position [3734, 0]
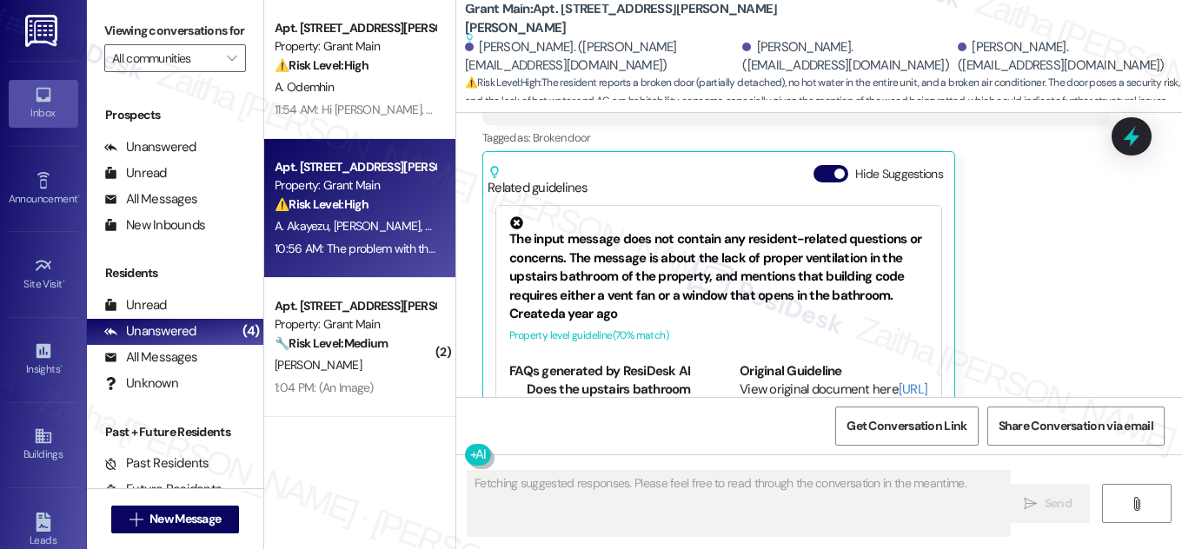
drag, startPoint x: 826, startPoint y: 136, endPoint x: 918, endPoint y: 230, distance: 132.1
click at [825, 165] on button "Hide Suggestions" at bounding box center [831, 173] width 35 height 17
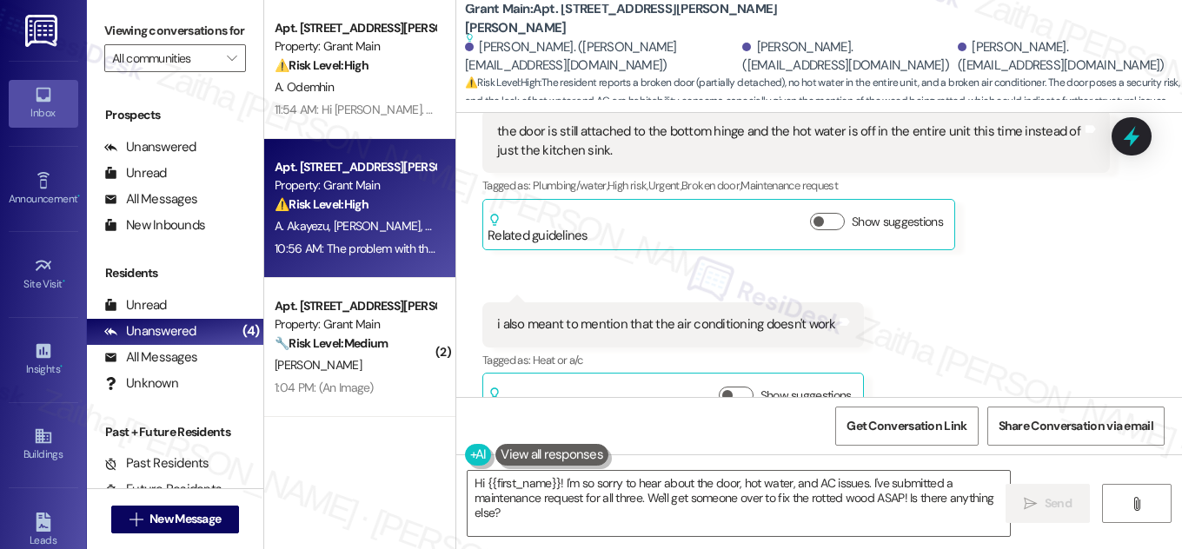
scroll to position [3514, 0]
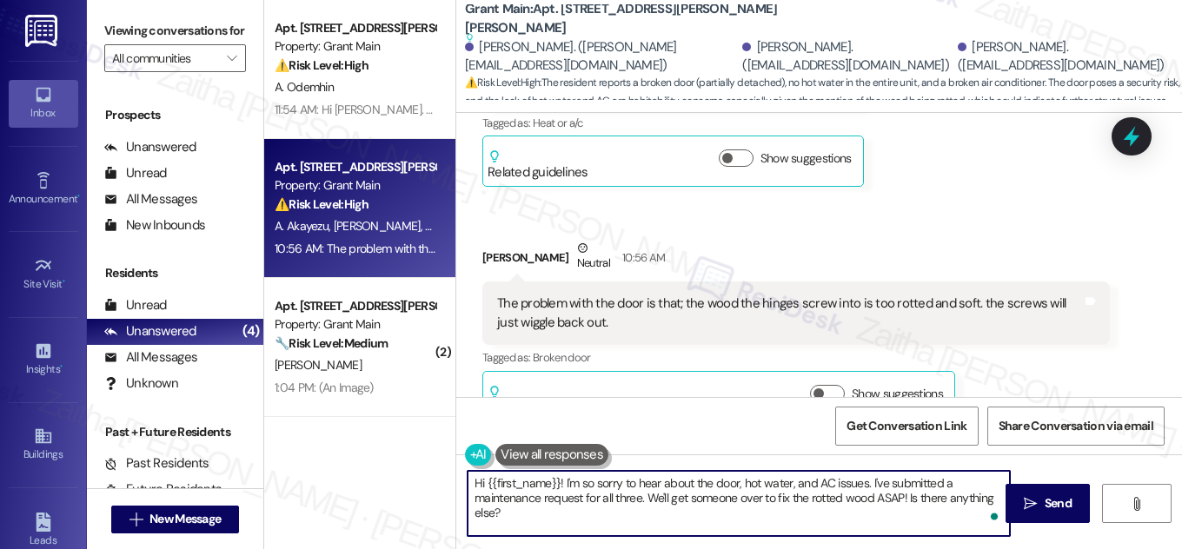
drag, startPoint x: 469, startPoint y: 483, endPoint x: 550, endPoint y: 531, distance: 93.9
click at [550, 531] on textarea "Hi {{first_name}}! I'm so sorry to hear about the door, hot water, and AC issue…" at bounding box center [739, 503] width 542 height 65
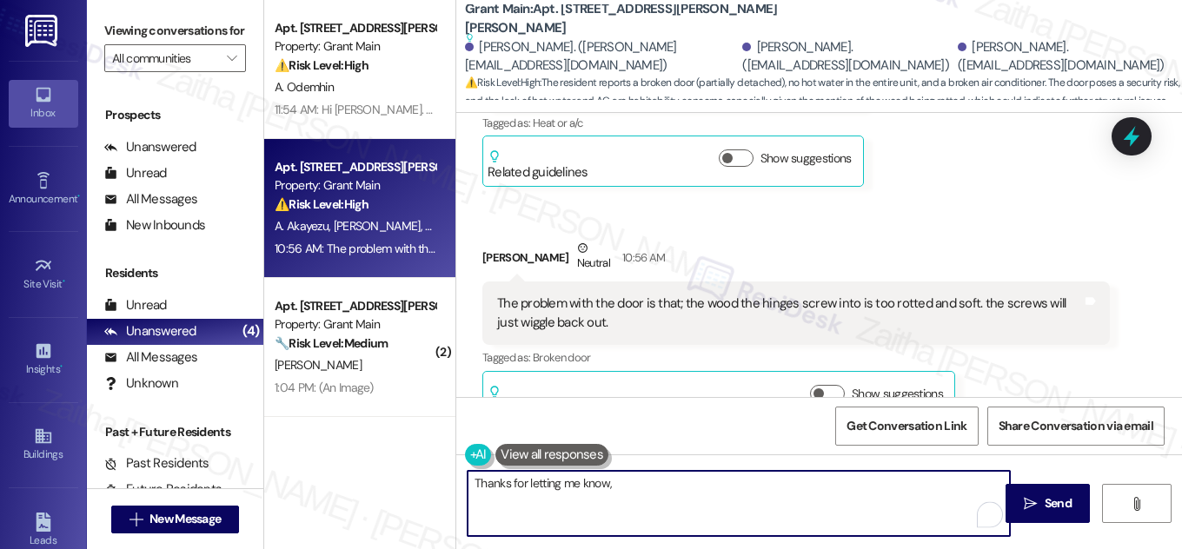
click at [494, 239] on div "[PERSON_NAME] Neutral 10:56 AM" at bounding box center [796, 260] width 628 height 43
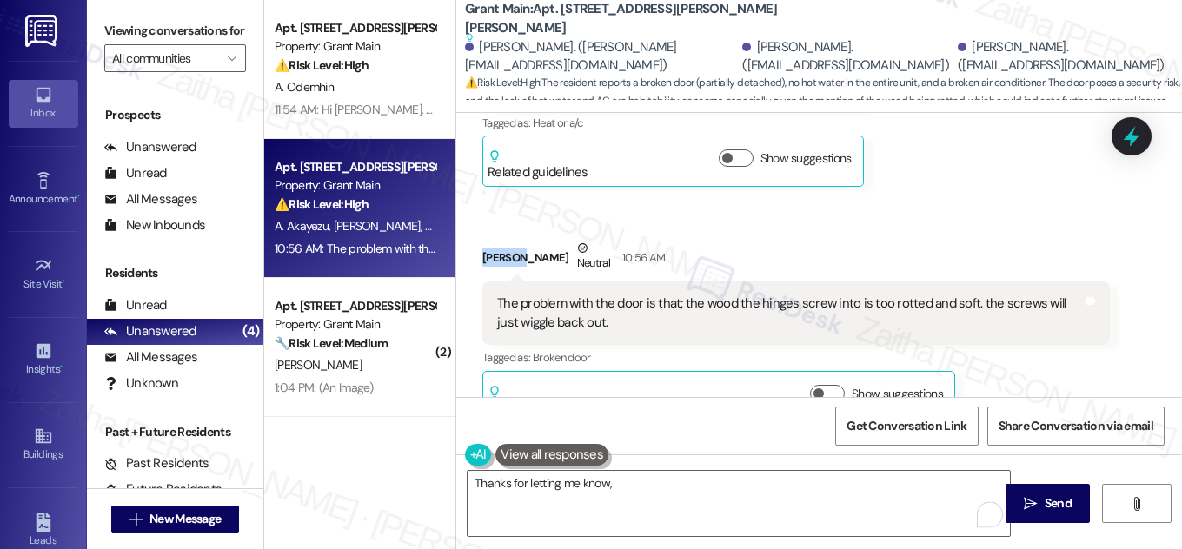
click at [495, 239] on div "[PERSON_NAME] Neutral 10:56 AM" at bounding box center [796, 260] width 628 height 43
copy div "[PERSON_NAME]"
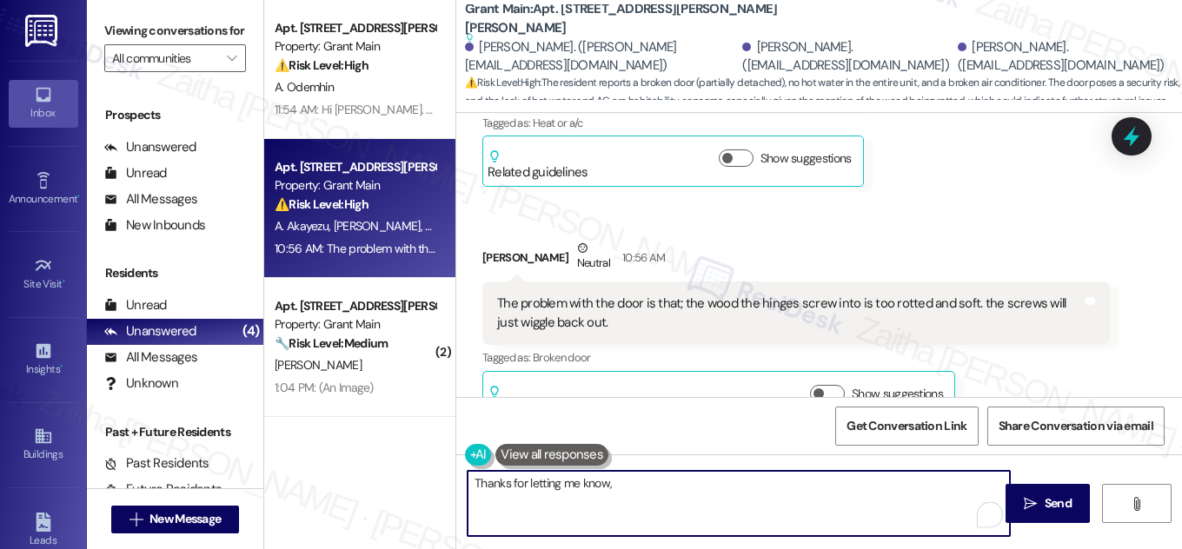
click at [651, 488] on textarea "Thanks for letting me know," at bounding box center [739, 503] width 542 height 65
paste textarea "[PERSON_NAME]"
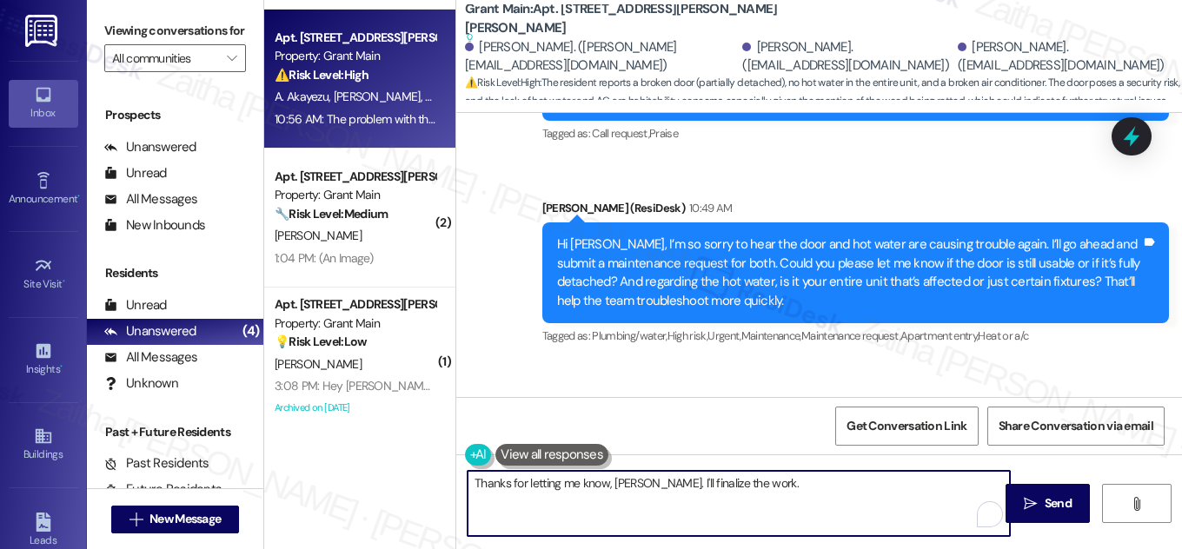
scroll to position [3040, 0]
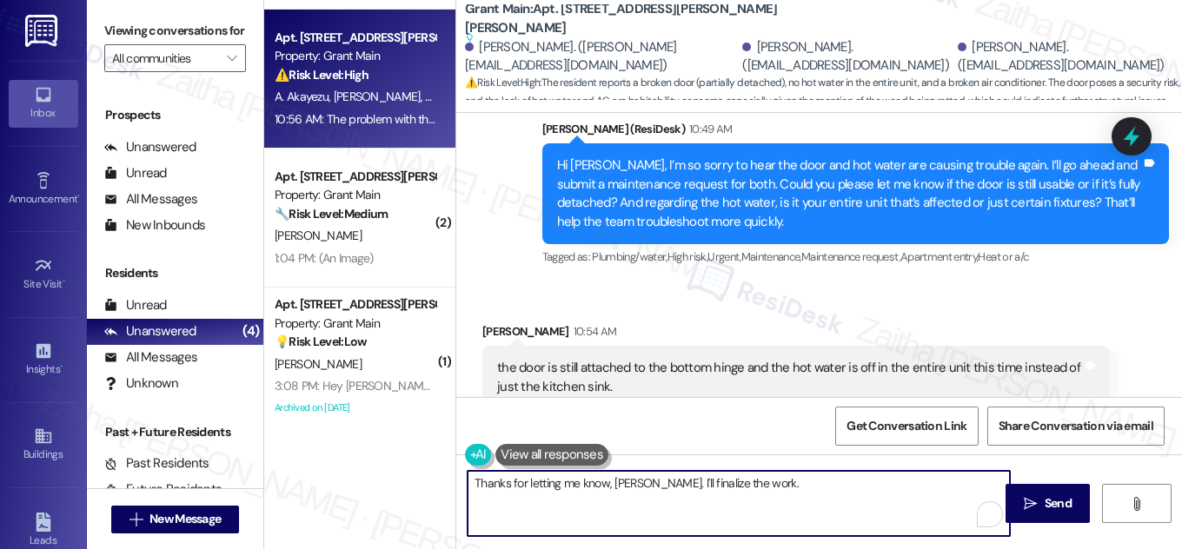
paste textarea "Do we have your permission to enter during your absence? Do you have pets that …"
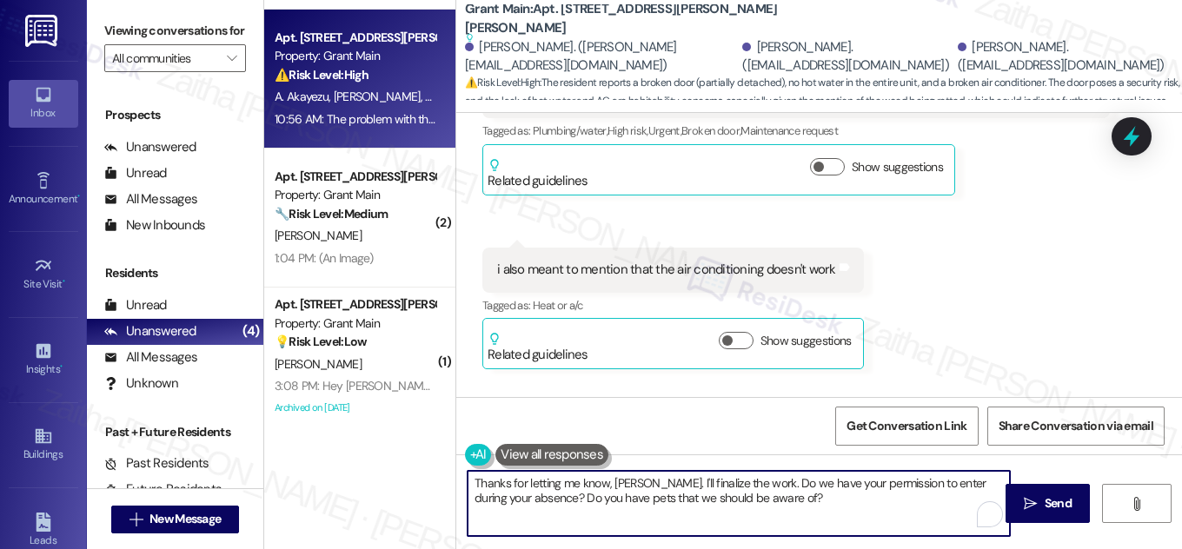
scroll to position [3357, 0]
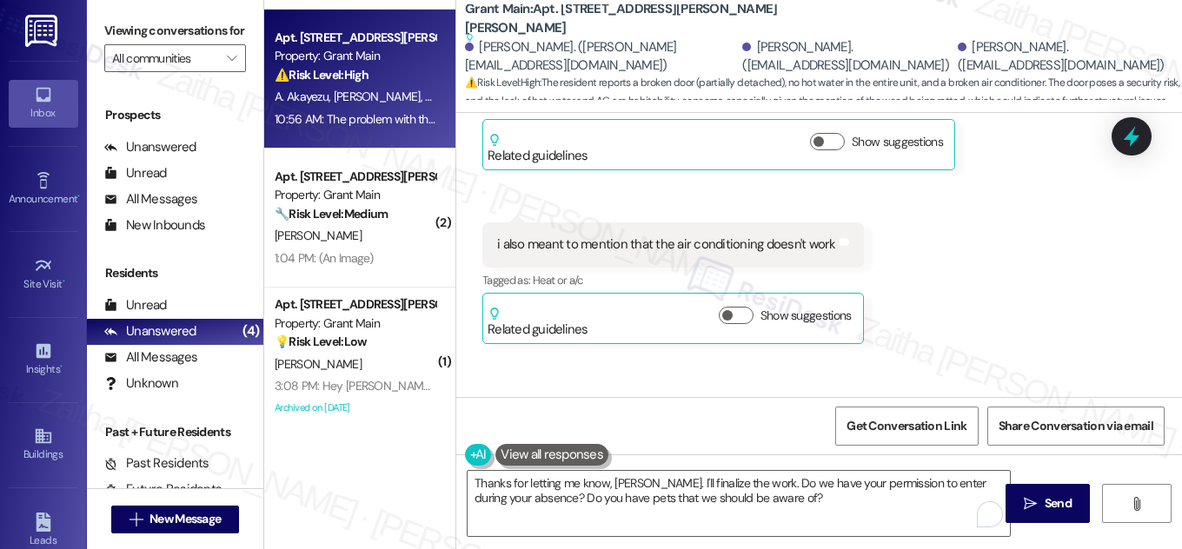
click at [533, 460] on button at bounding box center [551, 455] width 113 height 22
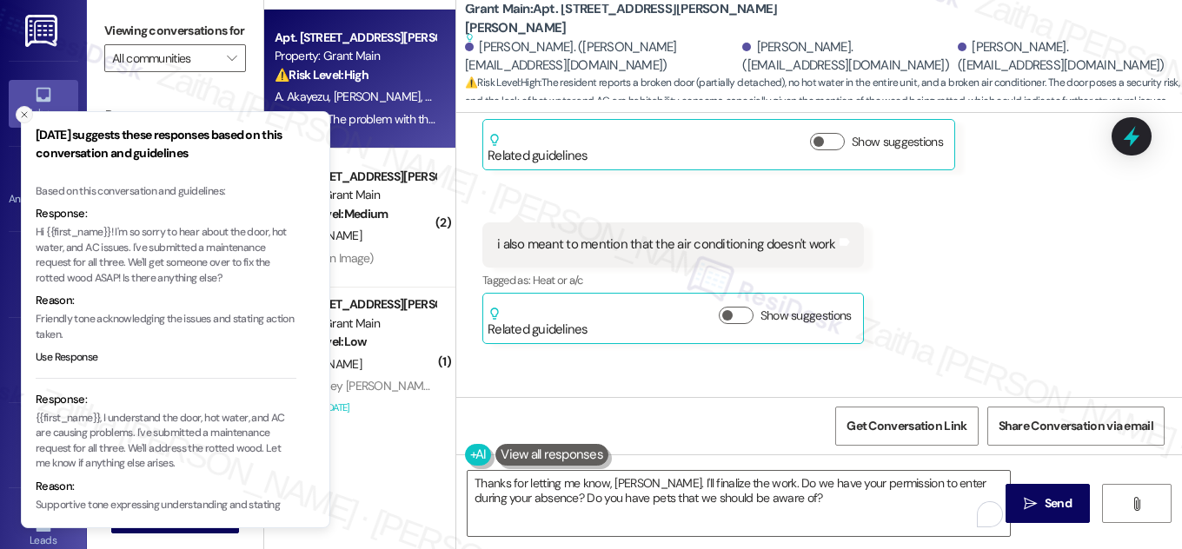
click at [25, 111] on icon "Close toast" at bounding box center [24, 115] width 10 height 10
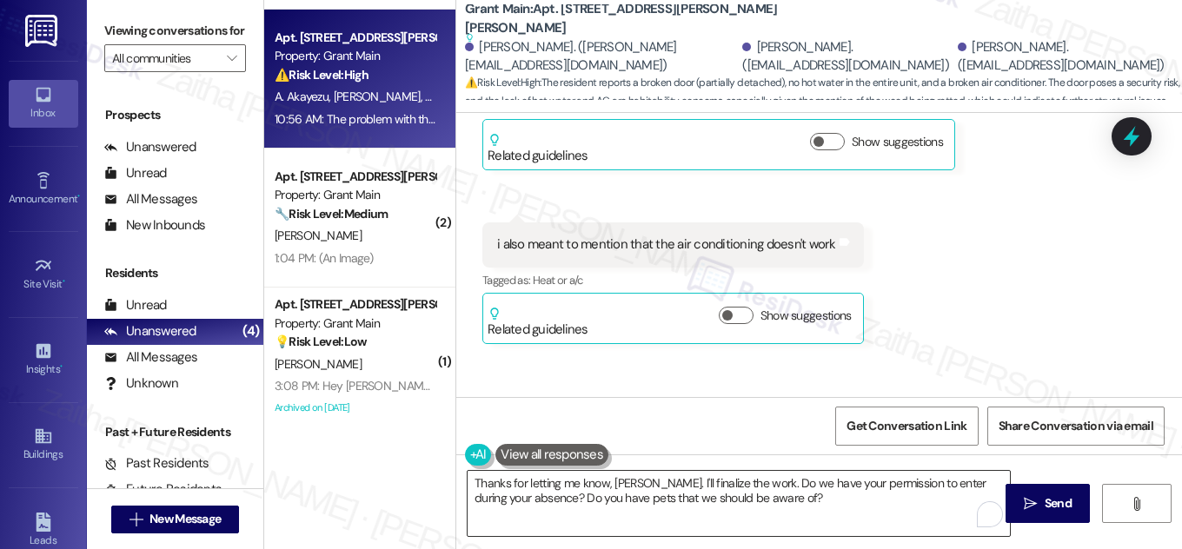
click at [733, 480] on textarea "Thanks for letting me know, [PERSON_NAME]. I'll finalize the work. Do we have y…" at bounding box center [739, 503] width 542 height 65
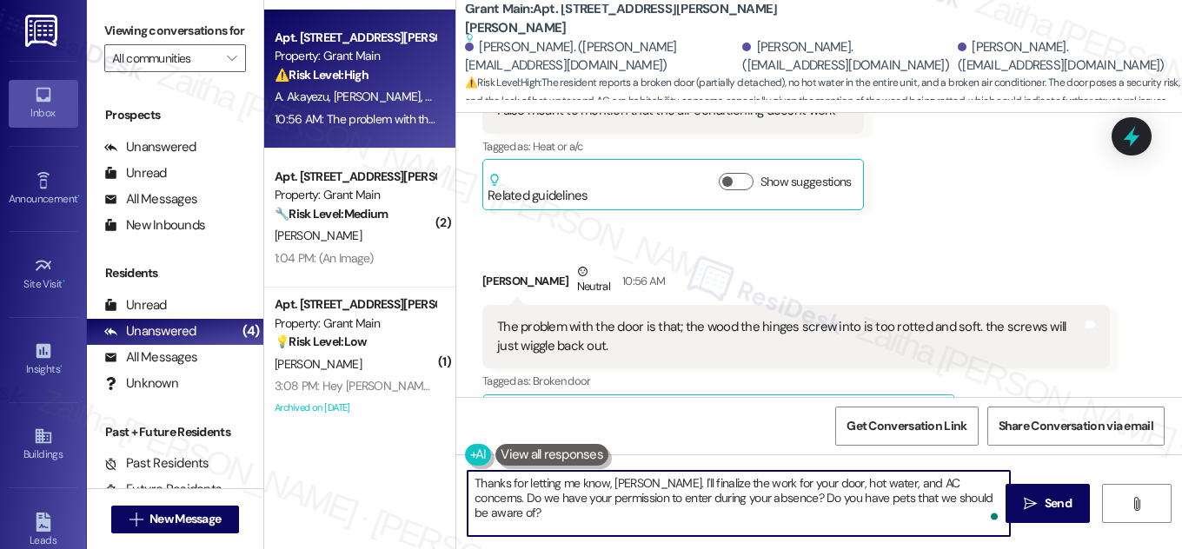
scroll to position [3514, 0]
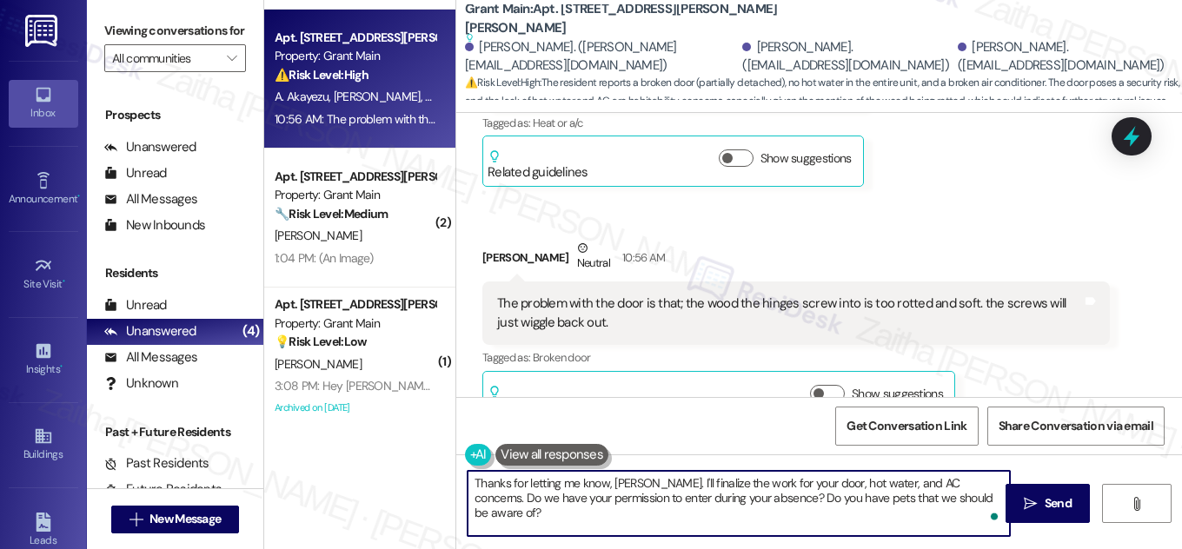
click at [968, 495] on textarea "Thanks for letting me know, [PERSON_NAME]. I'll finalize the work for your door…" at bounding box center [739, 503] width 542 height 65
click at [864, 515] on textarea "Thanks for letting me know, [PERSON_NAME]. I'll finalize the work for your door…" at bounding box center [739, 503] width 542 height 65
type textarea "Thanks for letting me know, [PERSON_NAME]. I'll finalize the work for your door…"
click at [1061, 504] on span "Send" at bounding box center [1058, 504] width 27 height 18
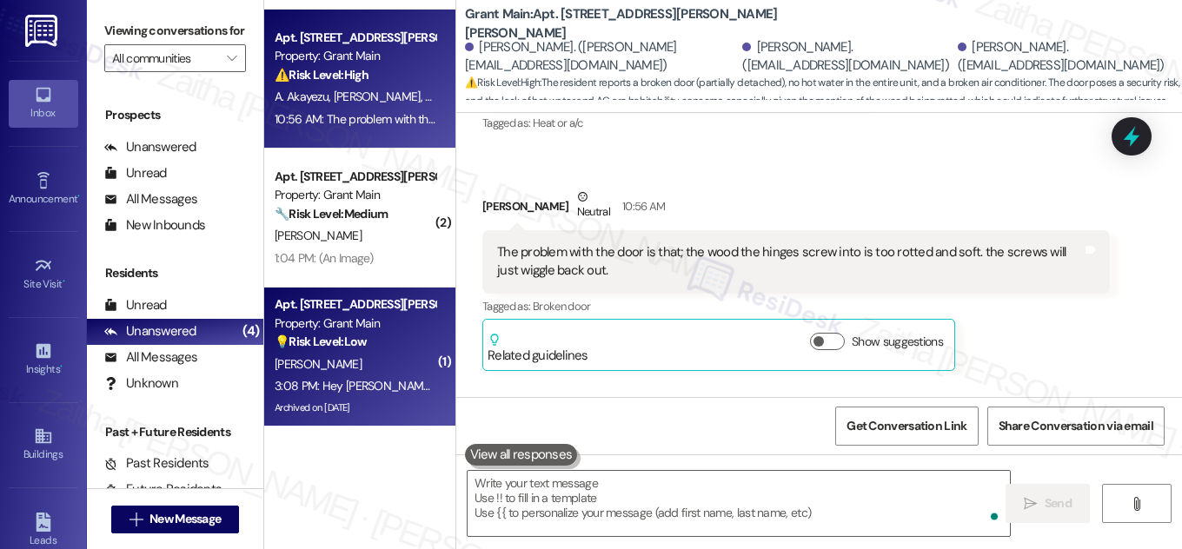
scroll to position [3463, 0]
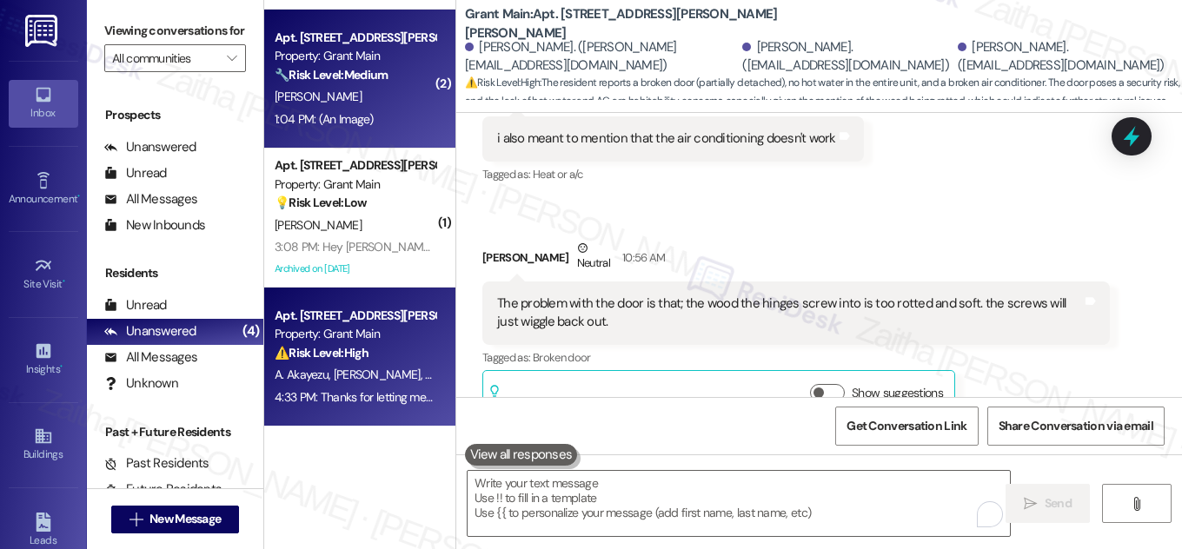
click at [363, 106] on div "[PERSON_NAME]" at bounding box center [355, 97] width 164 height 22
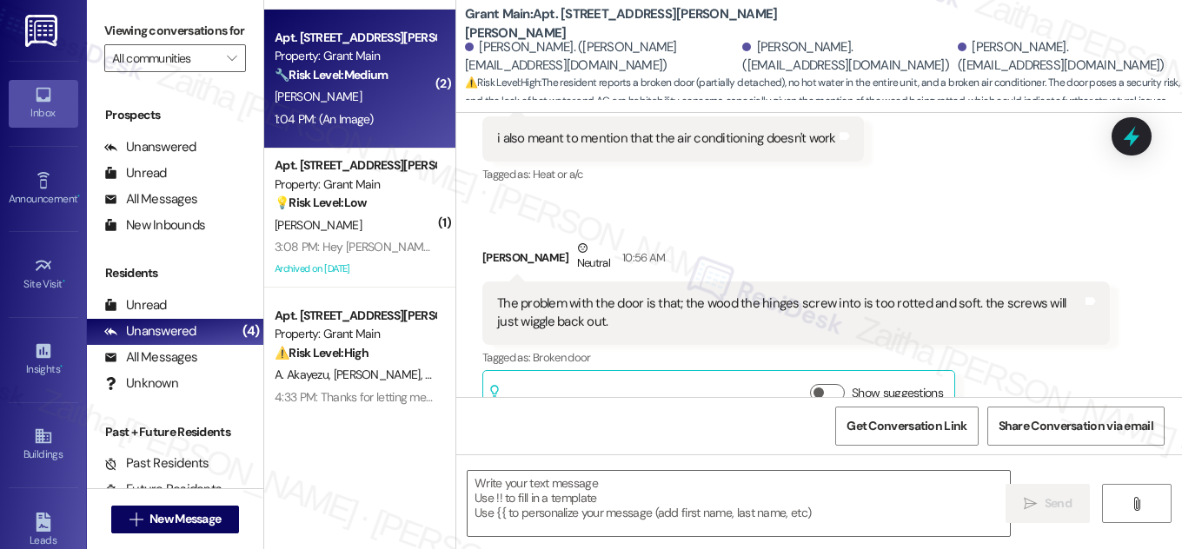
type textarea "Fetching suggested responses. Please feel free to read through the conversation…"
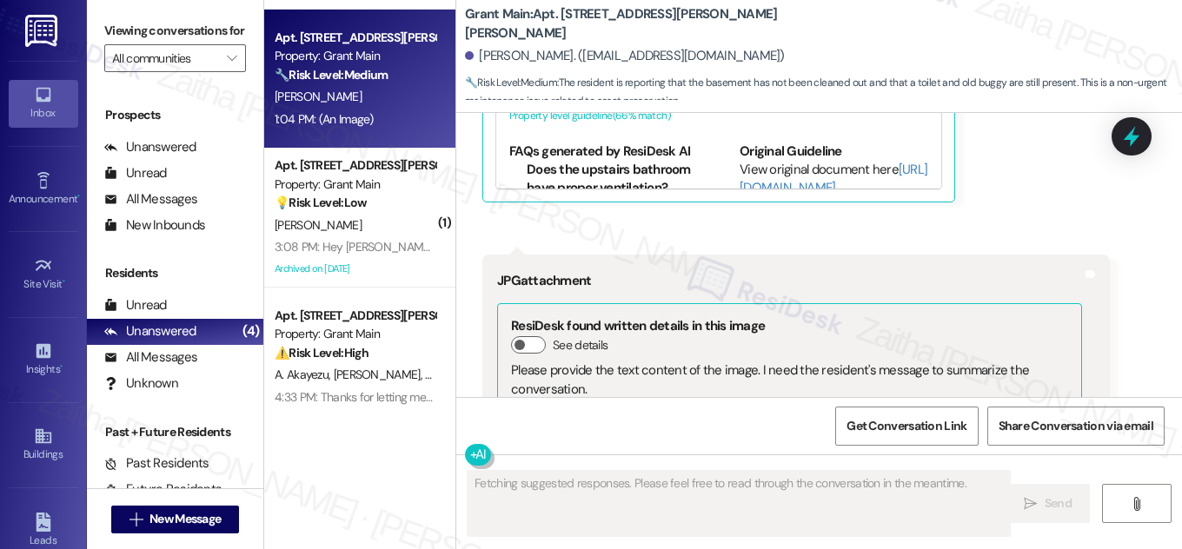
scroll to position [4128, 0]
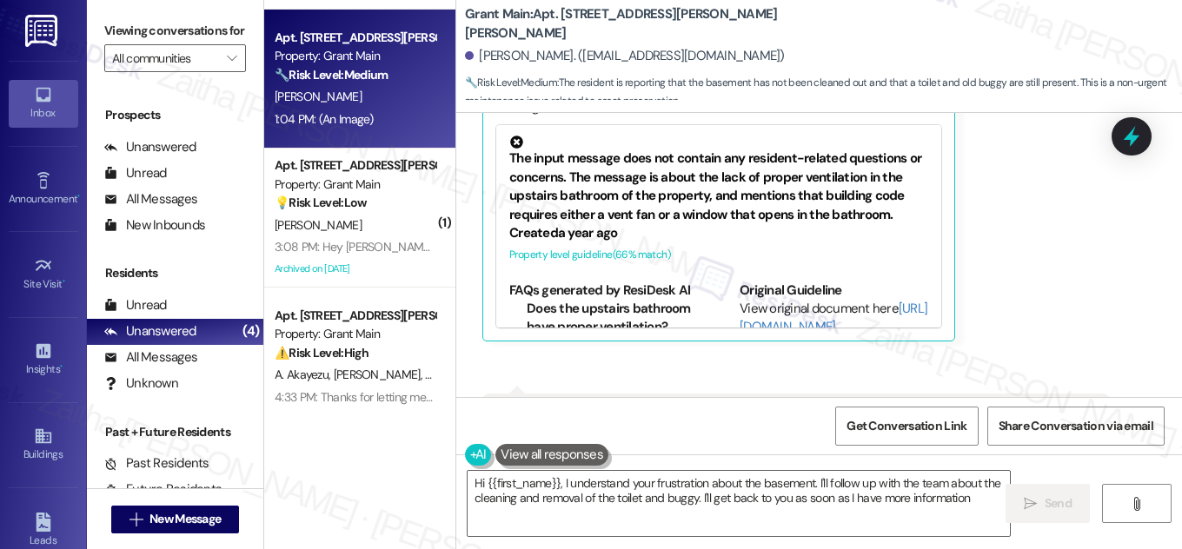
type textarea "Hi {{first_name}}, I understand your frustration about the basement. I'll follo…"
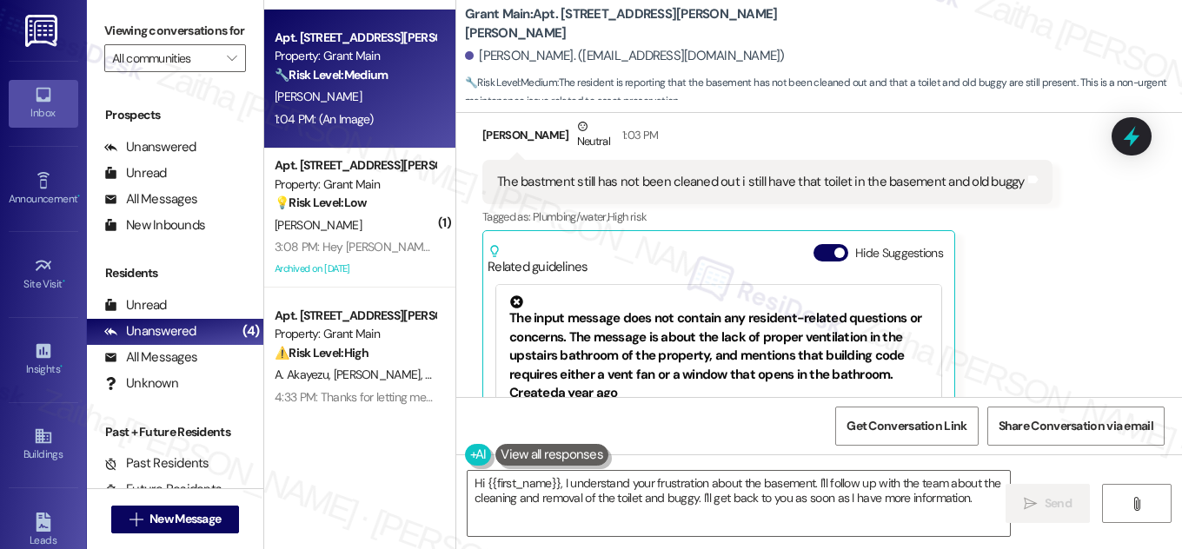
scroll to position [3733, 0]
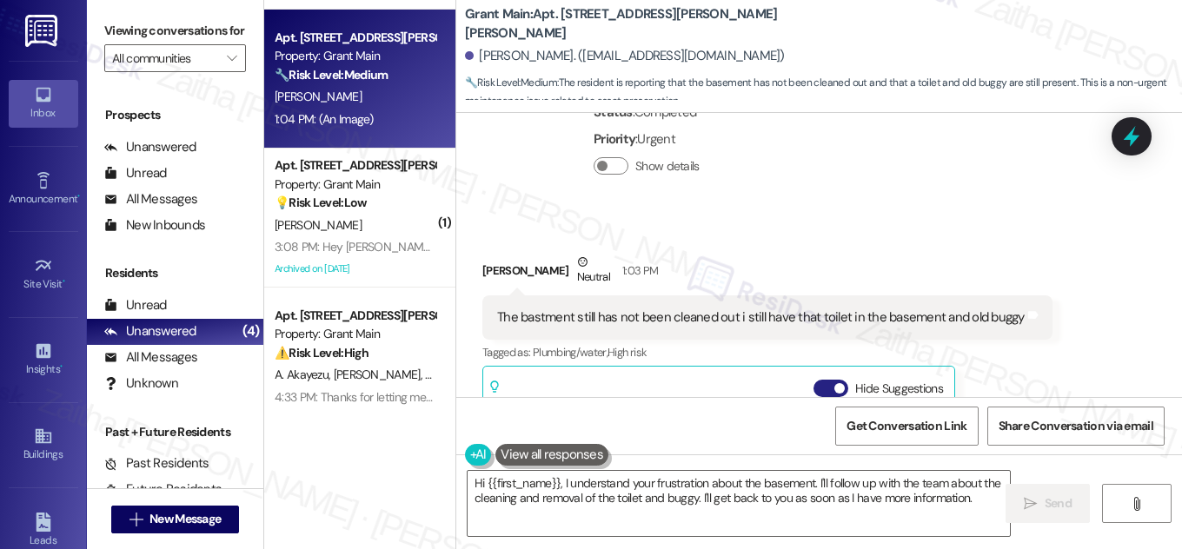
click at [816, 380] on button "Hide Suggestions" at bounding box center [831, 388] width 35 height 17
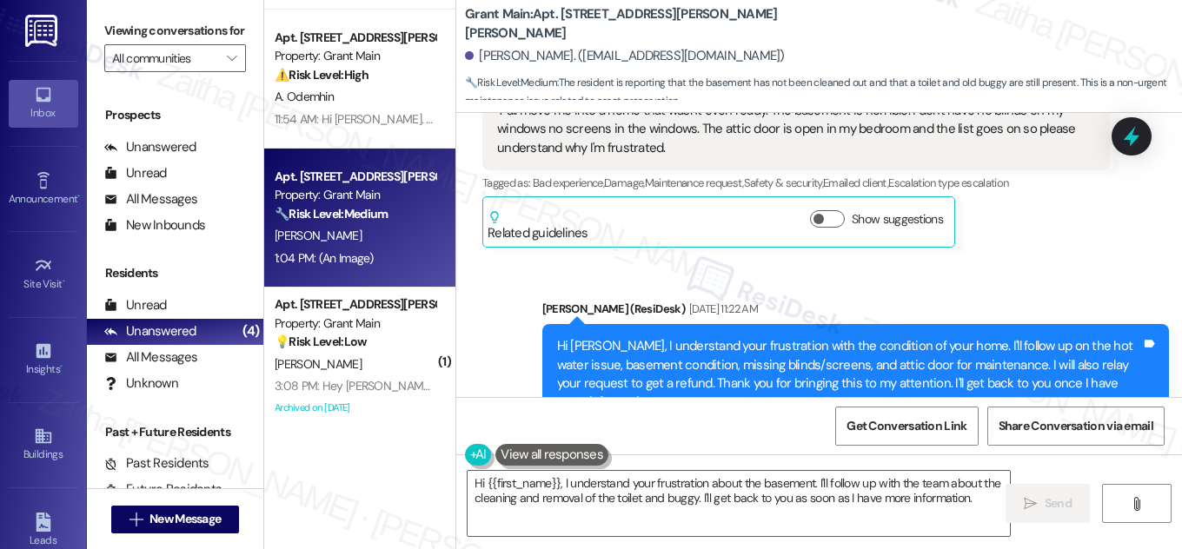
scroll to position [1126, 0]
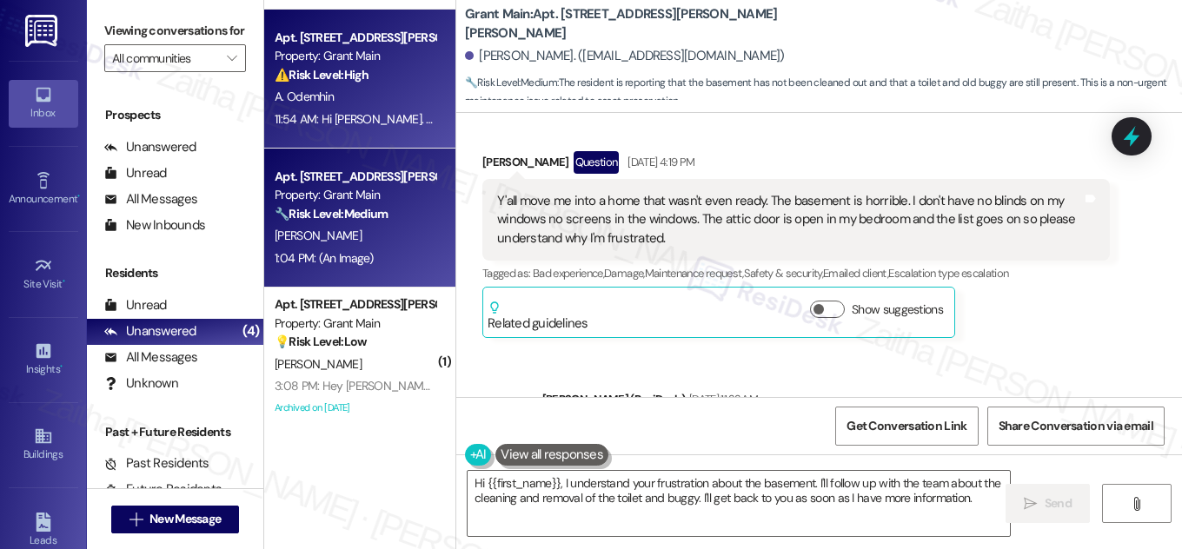
click at [383, 94] on div "A. Odemhin" at bounding box center [355, 97] width 164 height 22
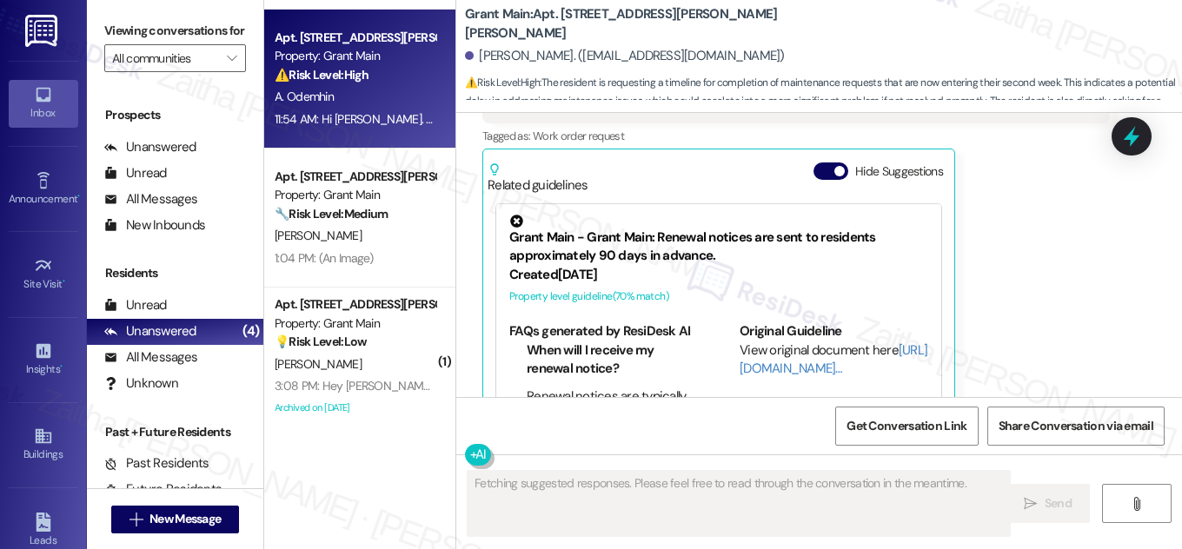
scroll to position [1627, 0]
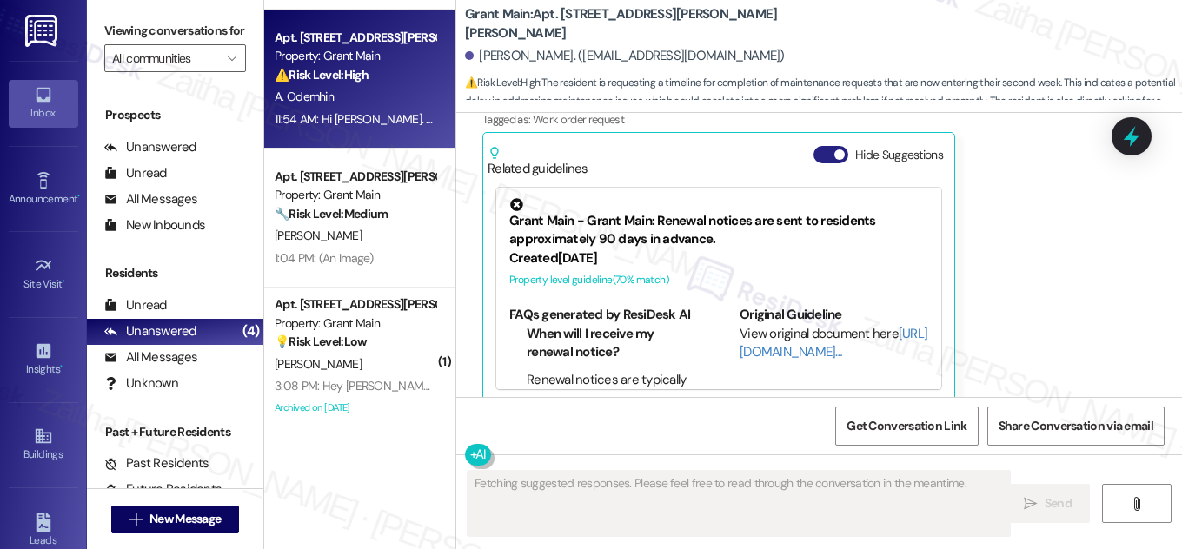
click at [814, 146] on button "Hide Suggestions" at bounding box center [831, 154] width 35 height 17
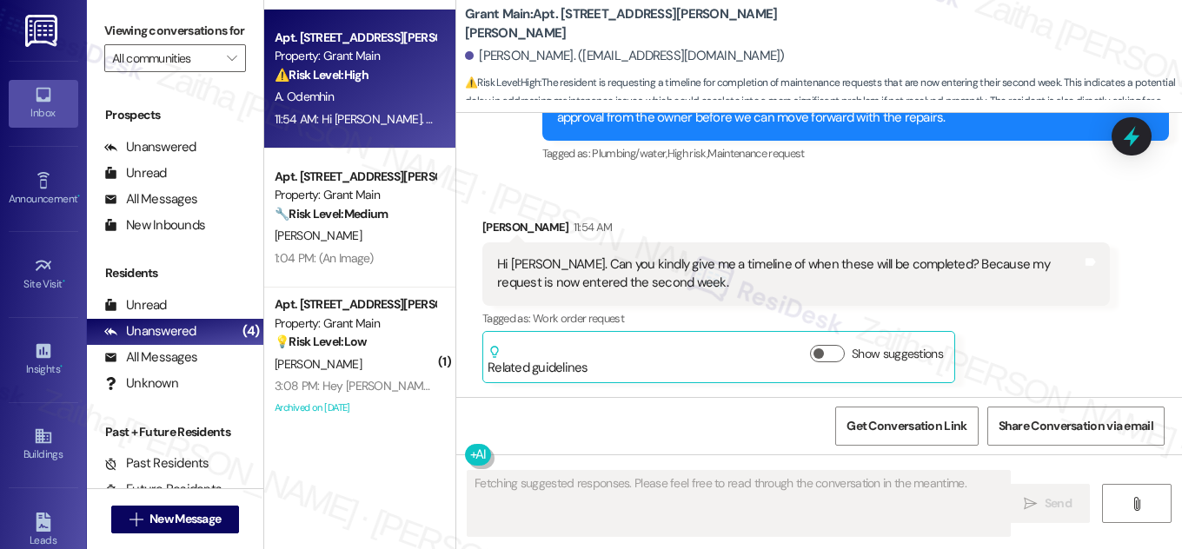
scroll to position [1408, 0]
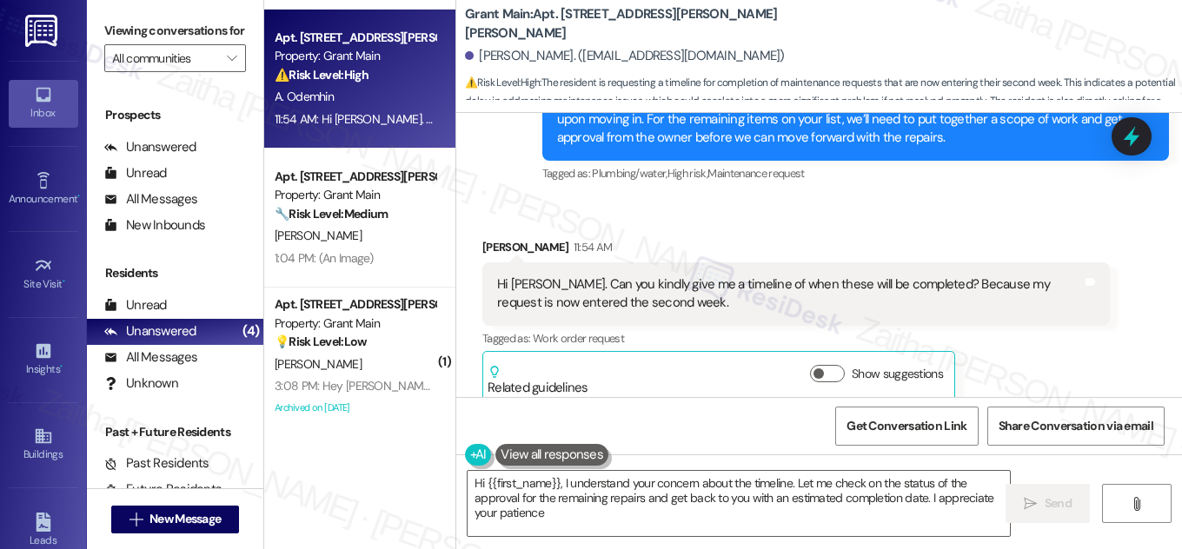
type textarea "Hi {{first_name}}, I understand your concern about the timeline. Let me check o…"
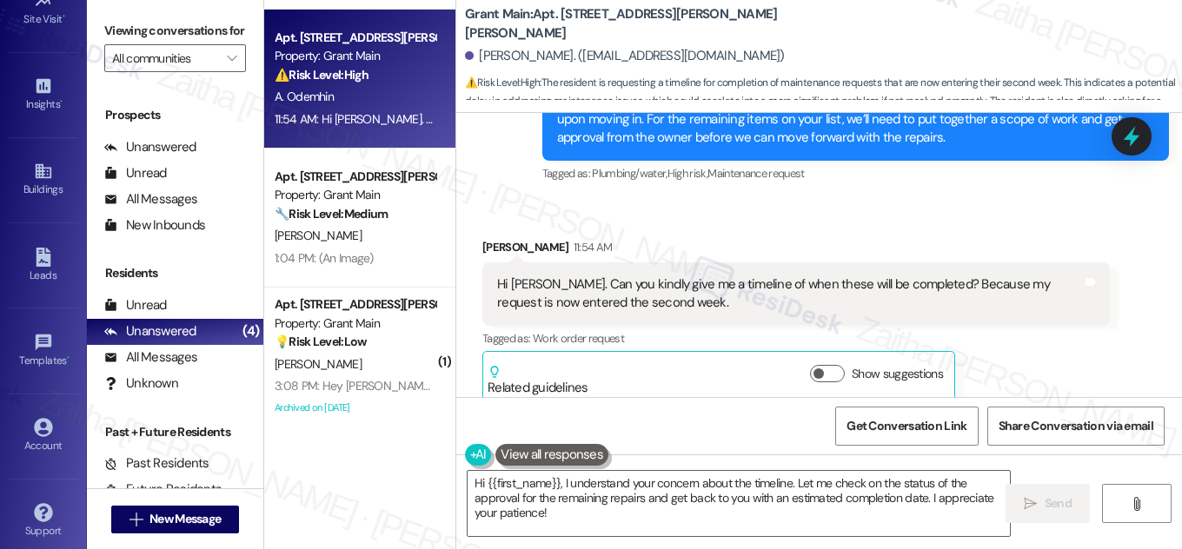
scroll to position [273, 0]
click at [46, 430] on div "Account" at bounding box center [43, 437] width 87 height 17
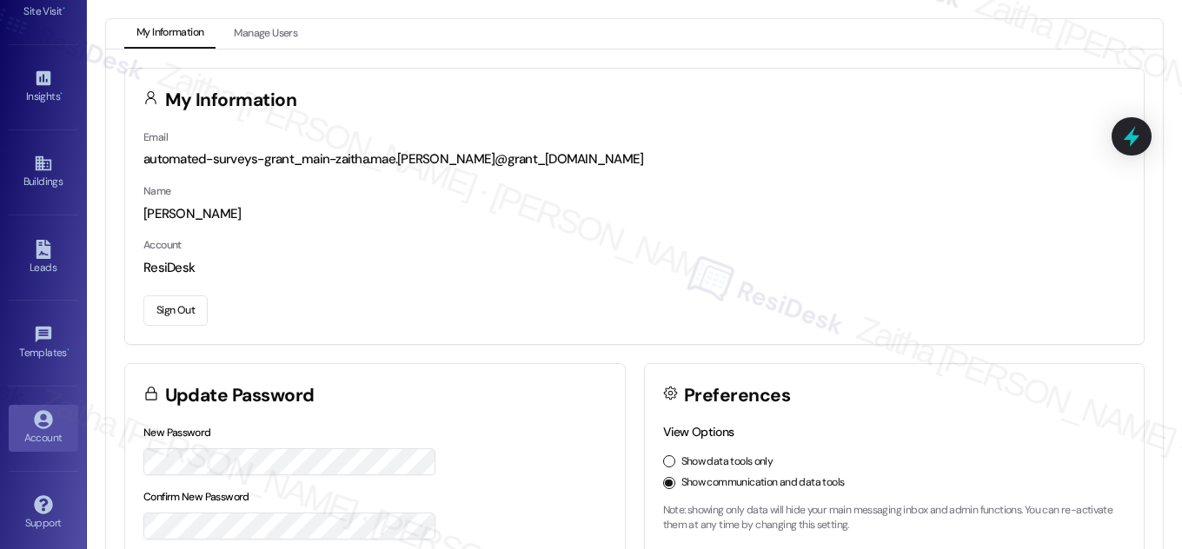
click at [169, 312] on button "Sign Out" at bounding box center [175, 311] width 64 height 30
